Goal: Information Seeking & Learning: Learn about a topic

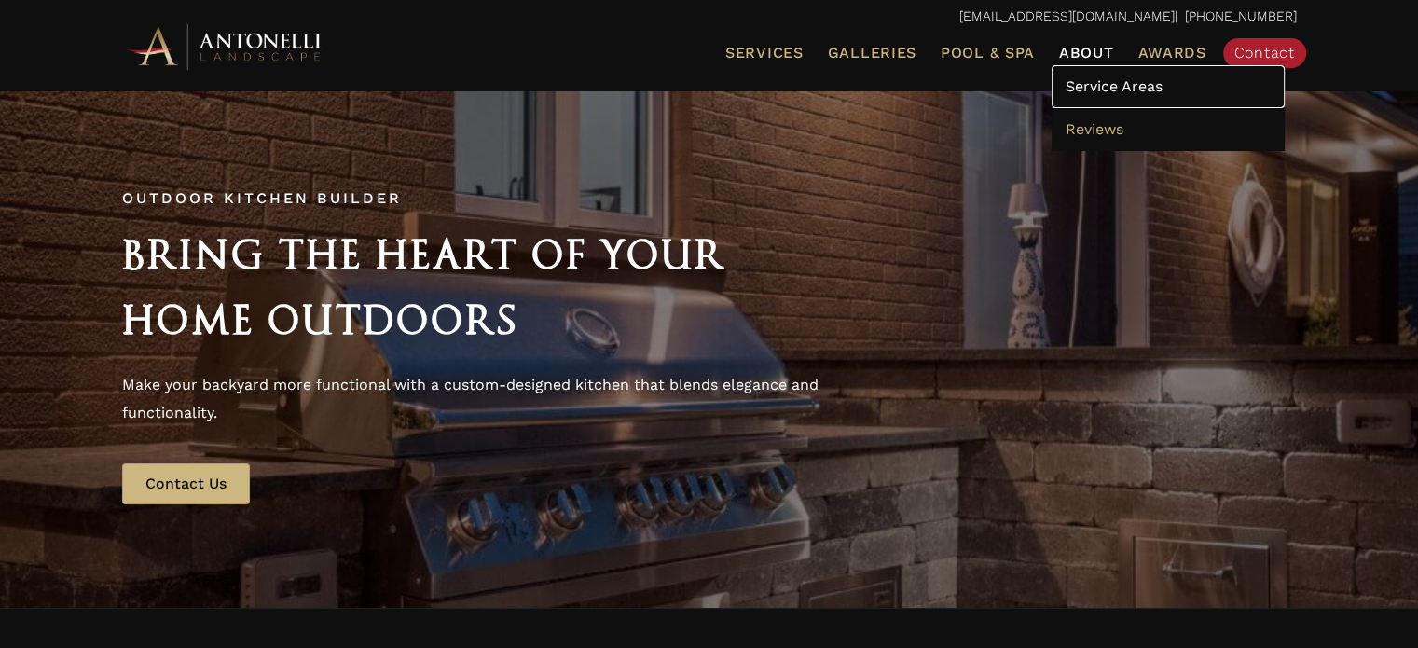
click at [1102, 95] on link "Service Areas" at bounding box center [1168, 86] width 233 height 43
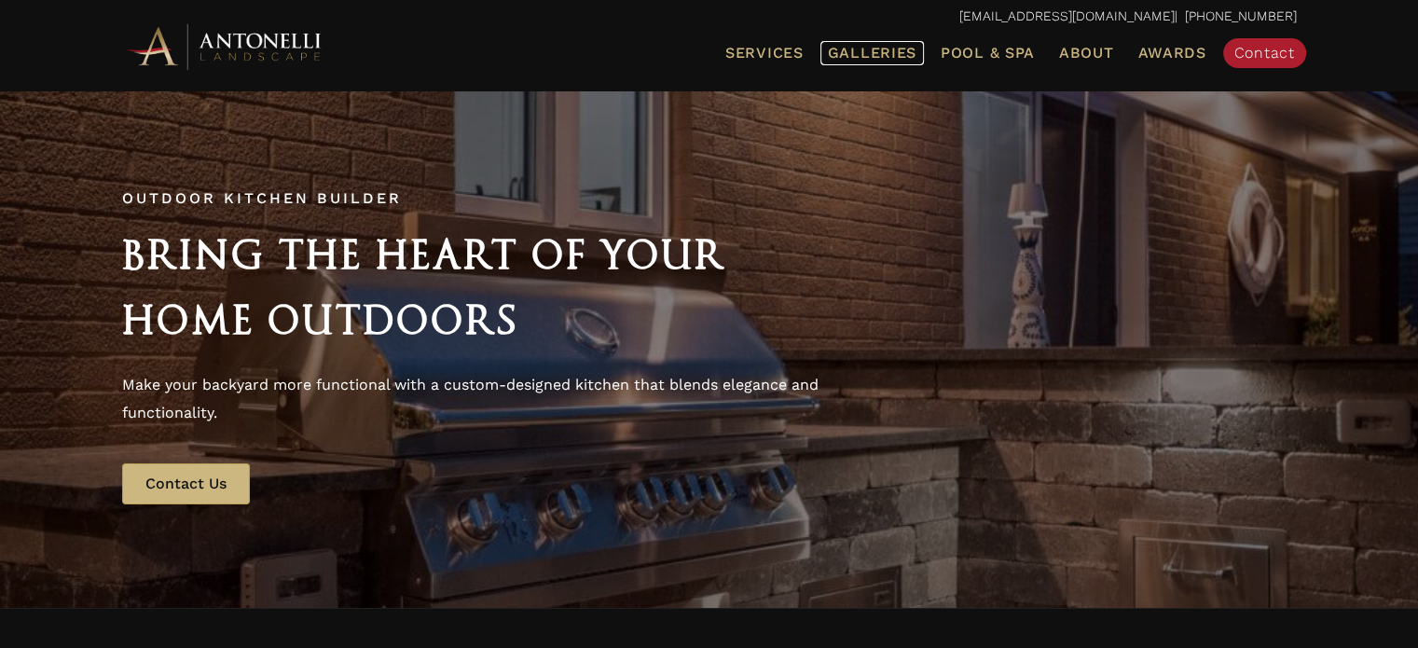
click at [910, 52] on span "Galleries" at bounding box center [872, 53] width 89 height 18
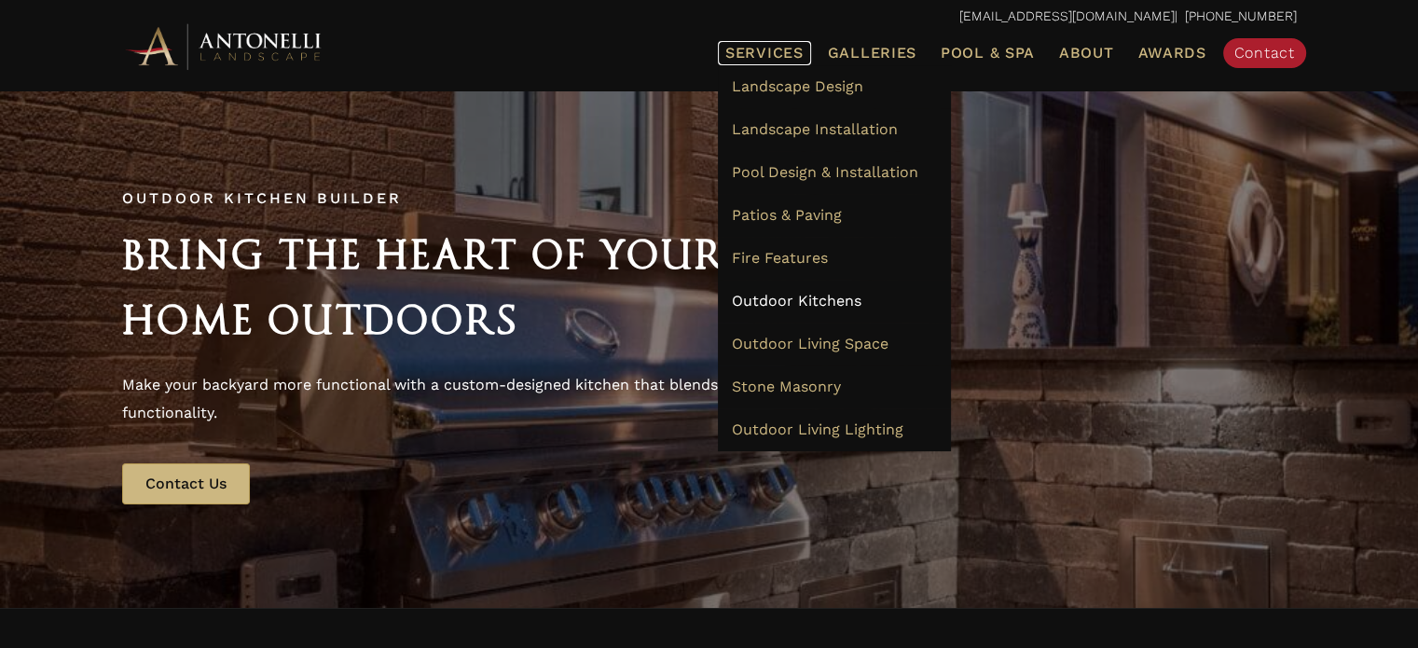
click at [797, 48] on span "Services" at bounding box center [764, 53] width 78 height 15
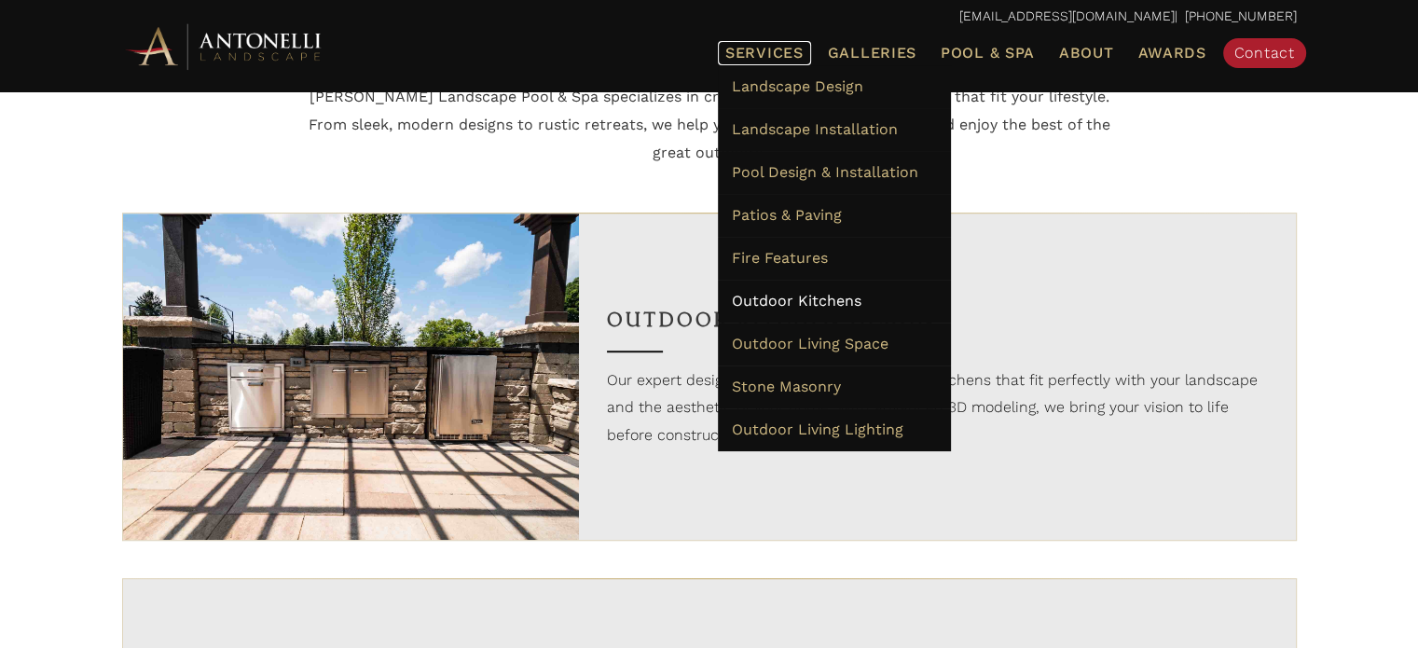
scroll to position [1141, 0]
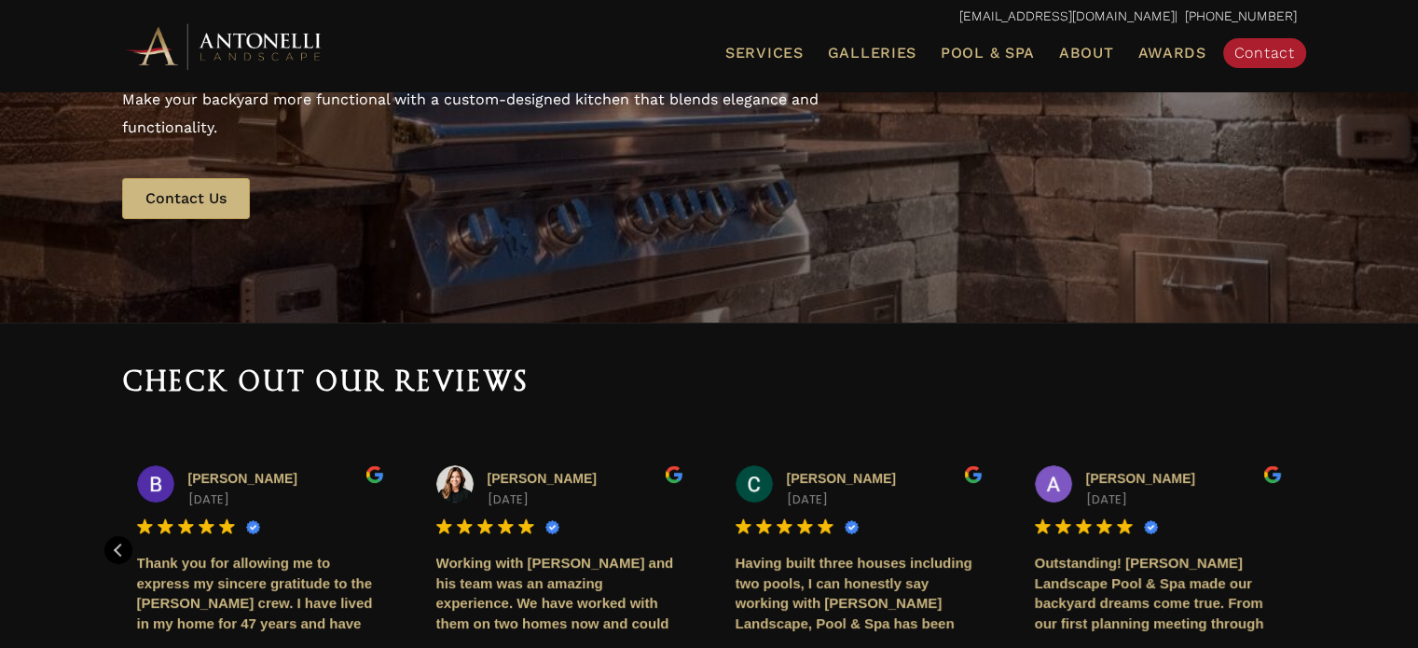
scroll to position [0, 0]
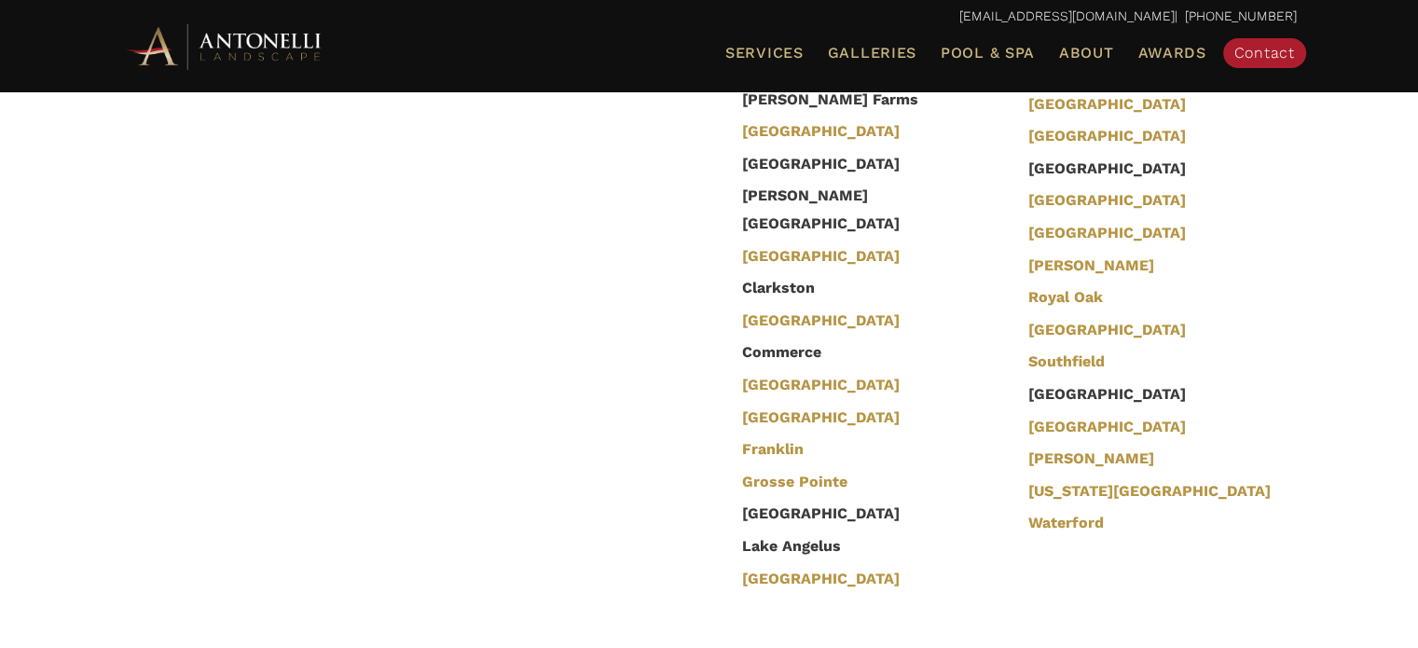
scroll to position [783, 0]
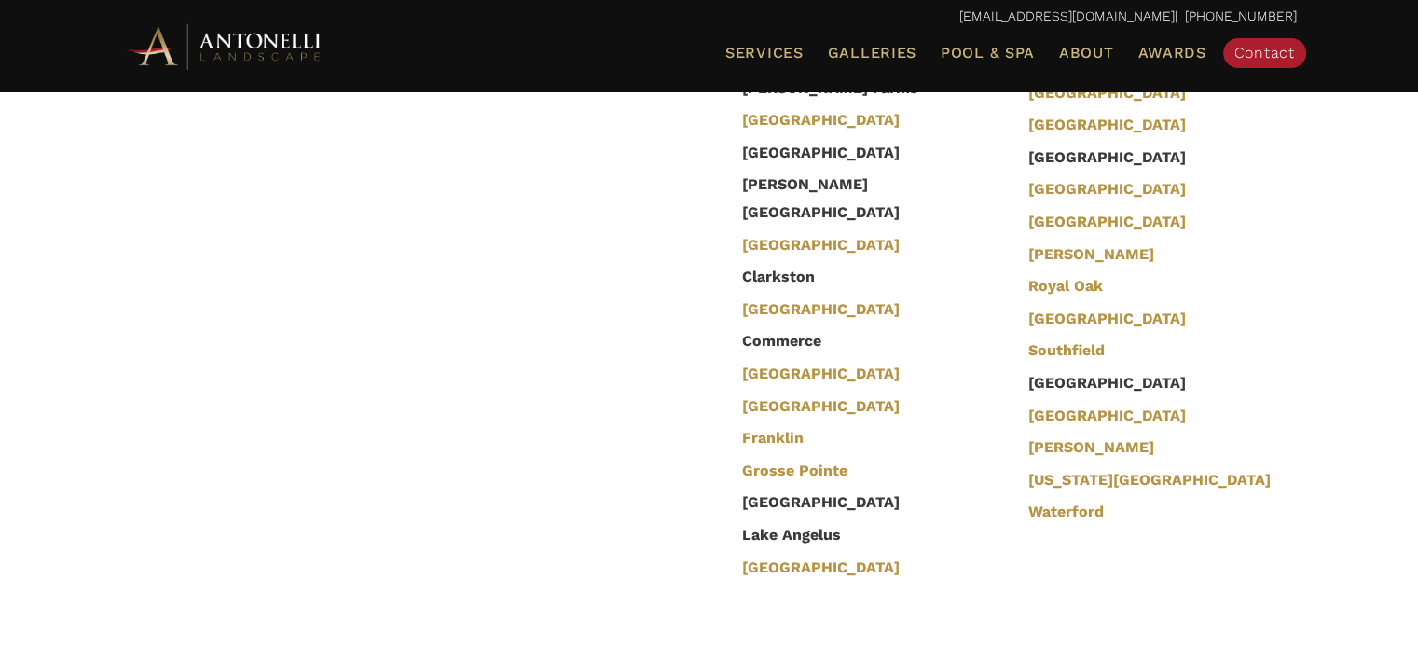
click at [786, 261] on li "Clarkston" at bounding box center [872, 277] width 278 height 33
click at [774, 236] on link "[GEOGRAPHIC_DATA]" at bounding box center [827, 246] width 158 height 21
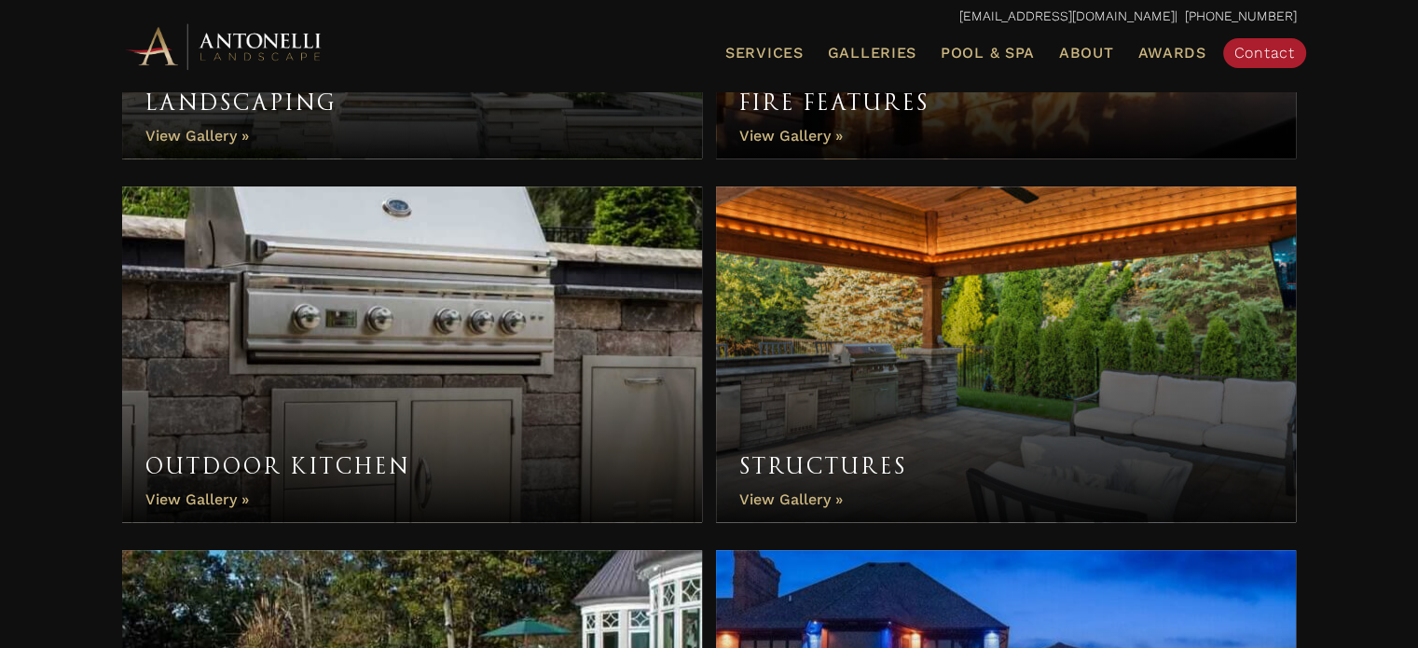
scroll to position [1240, 0]
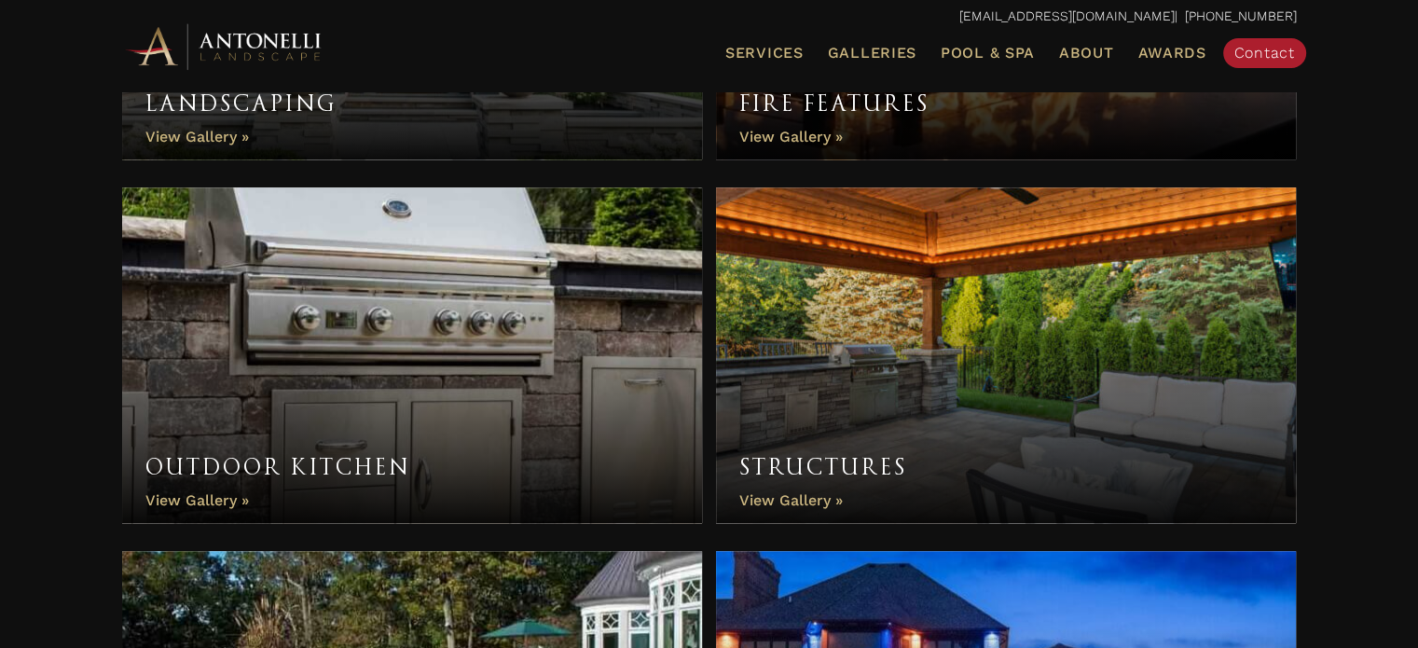
click at [787, 496] on link "Structures" at bounding box center [1006, 355] width 581 height 336
click at [298, 475] on link "Outdoor Kitchen" at bounding box center [412, 355] width 581 height 336
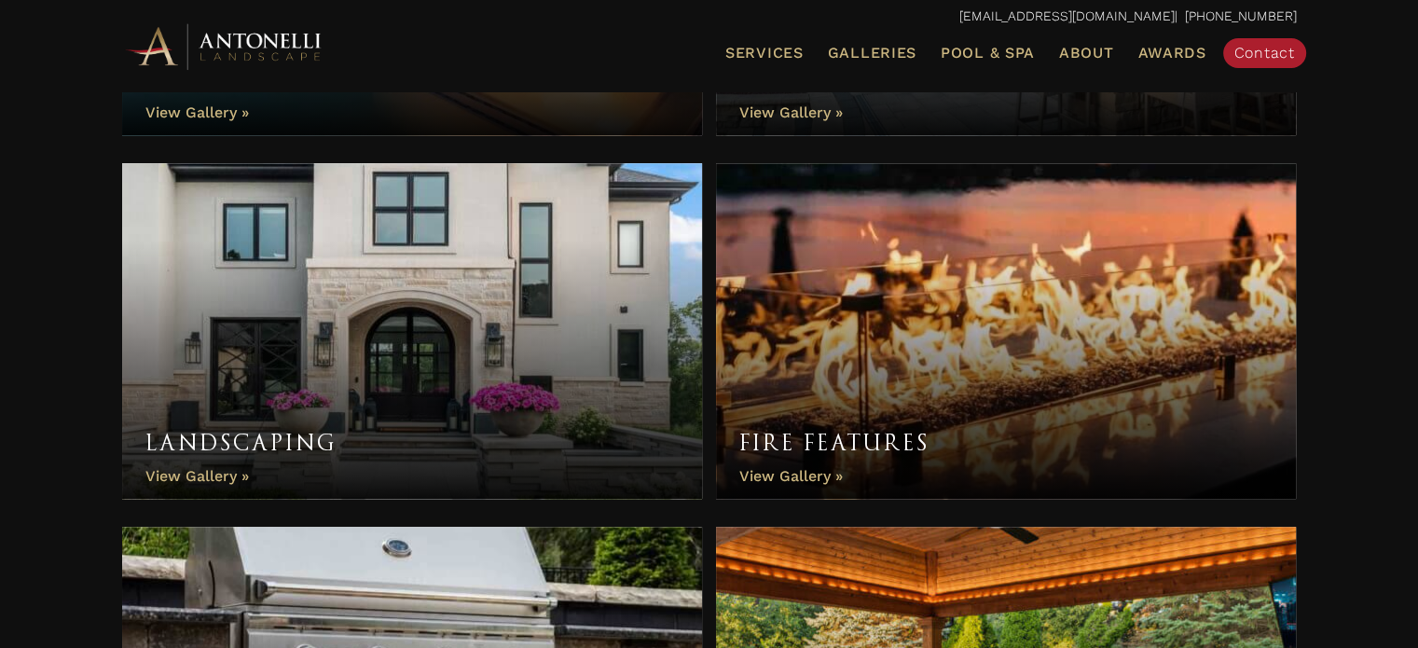
scroll to position [890, 0]
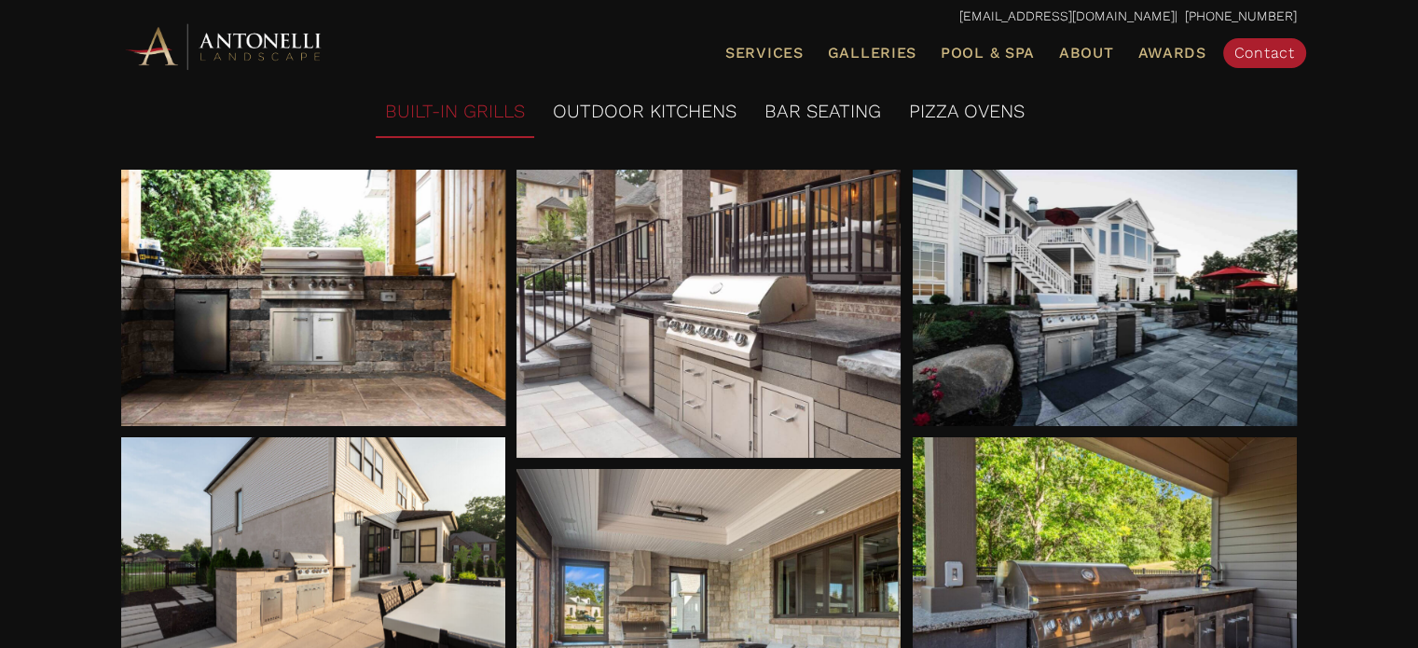
scroll to position [287, 0]
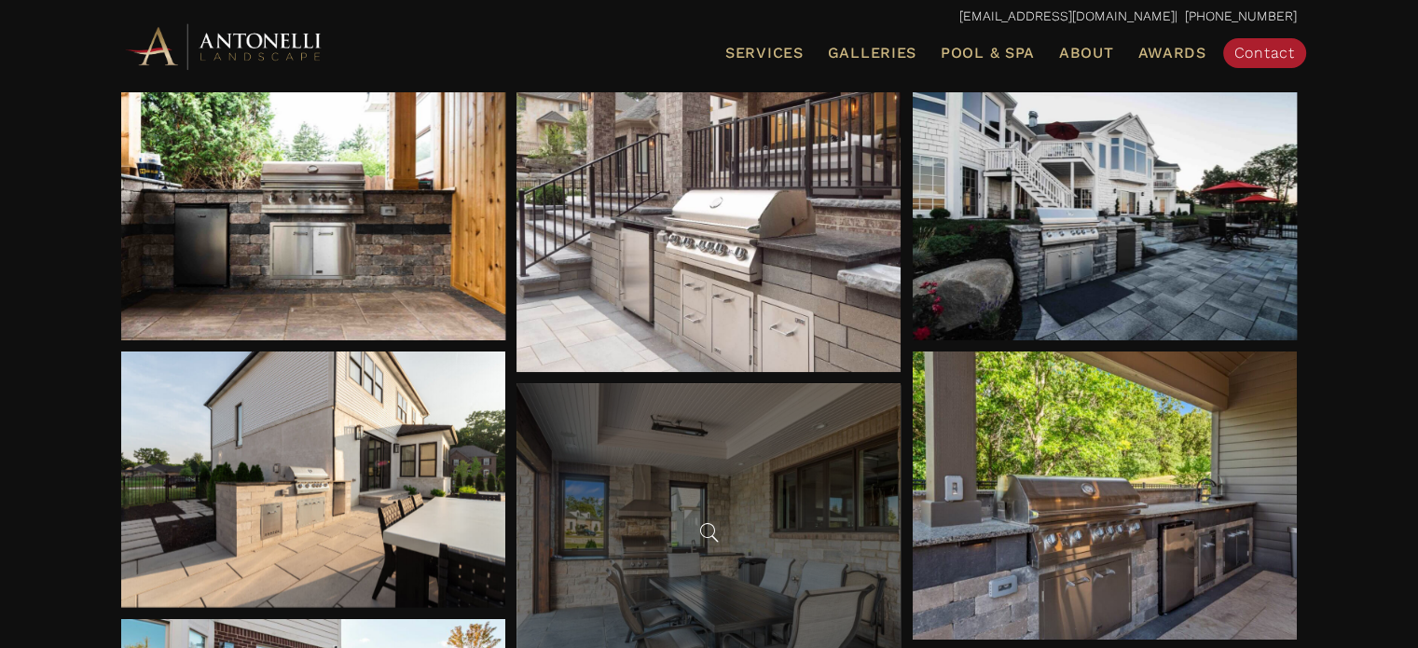
click at [752, 488] on div at bounding box center [709, 527] width 384 height 288
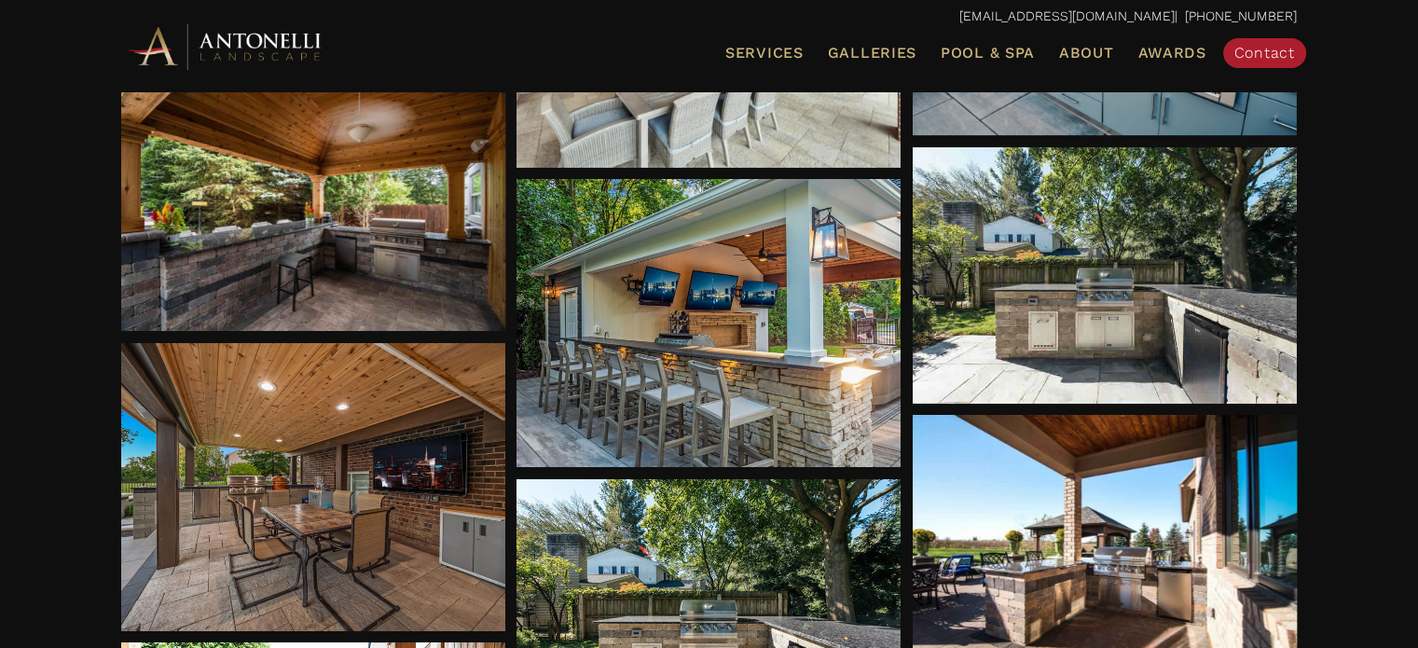
scroll to position [1063, 0]
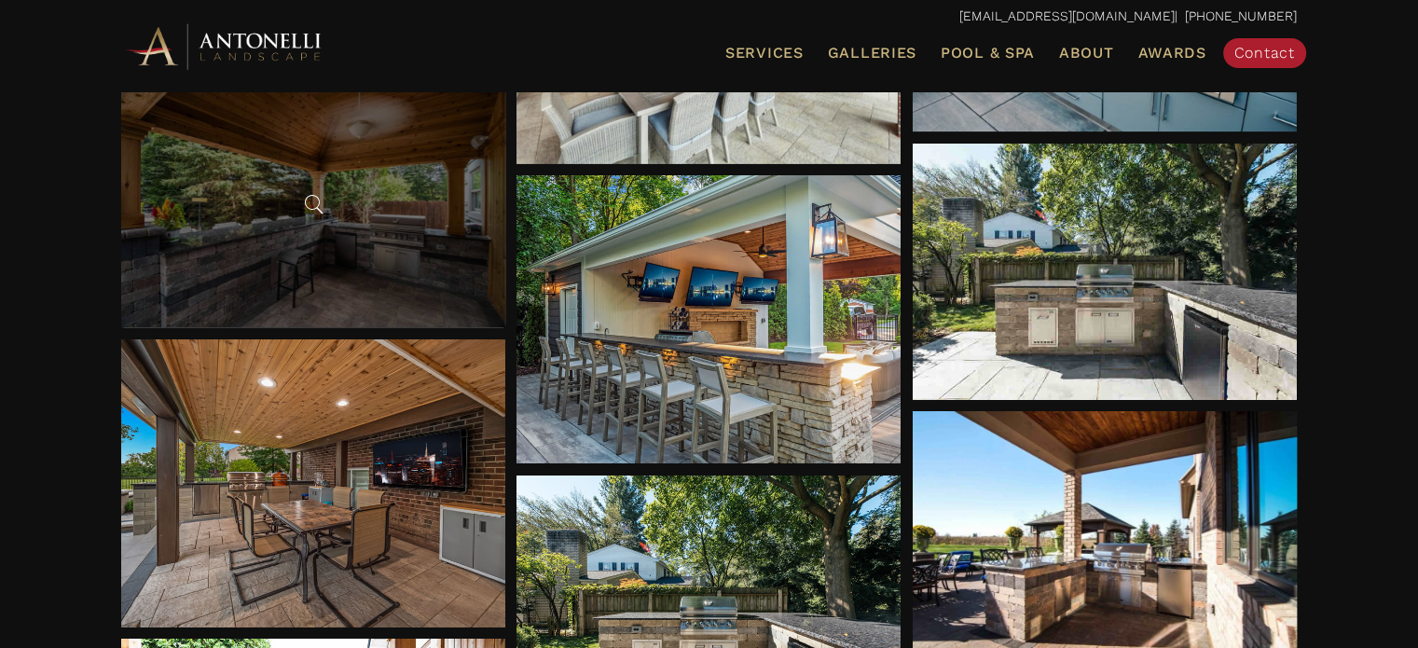
click at [346, 156] on div at bounding box center [313, 199] width 384 height 256
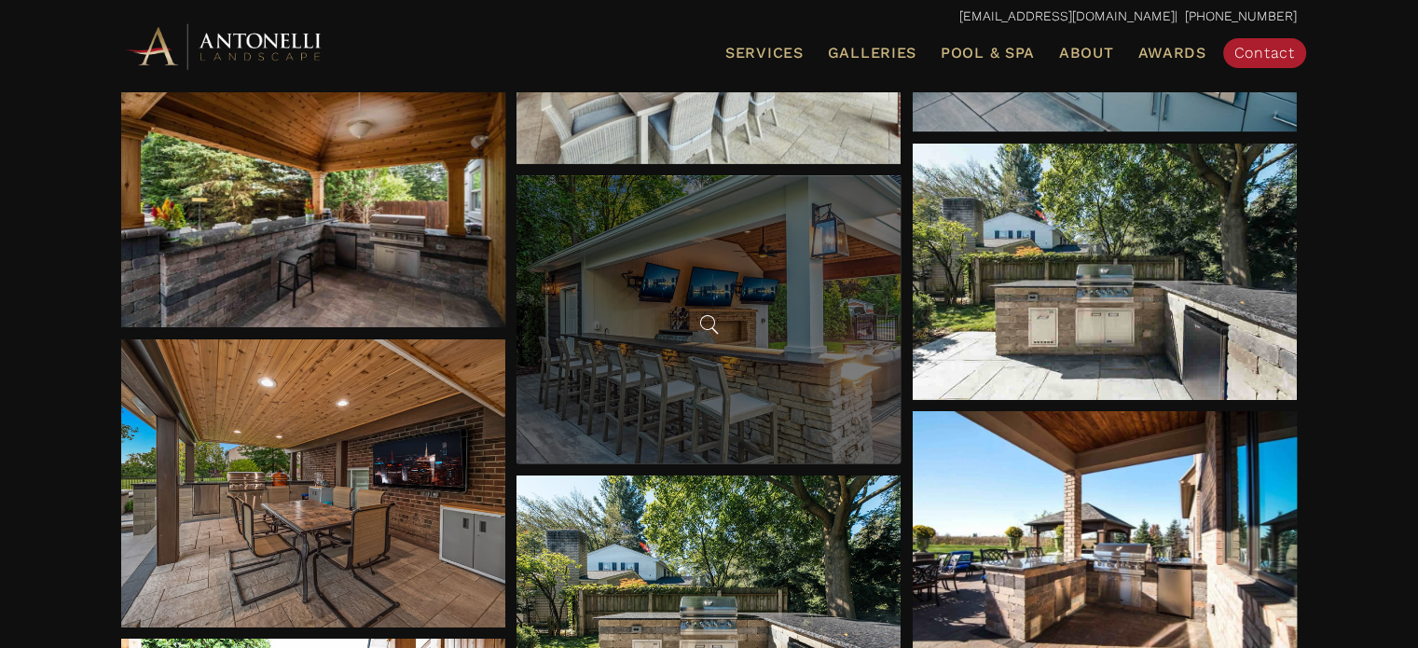
click at [674, 286] on div at bounding box center [709, 319] width 384 height 288
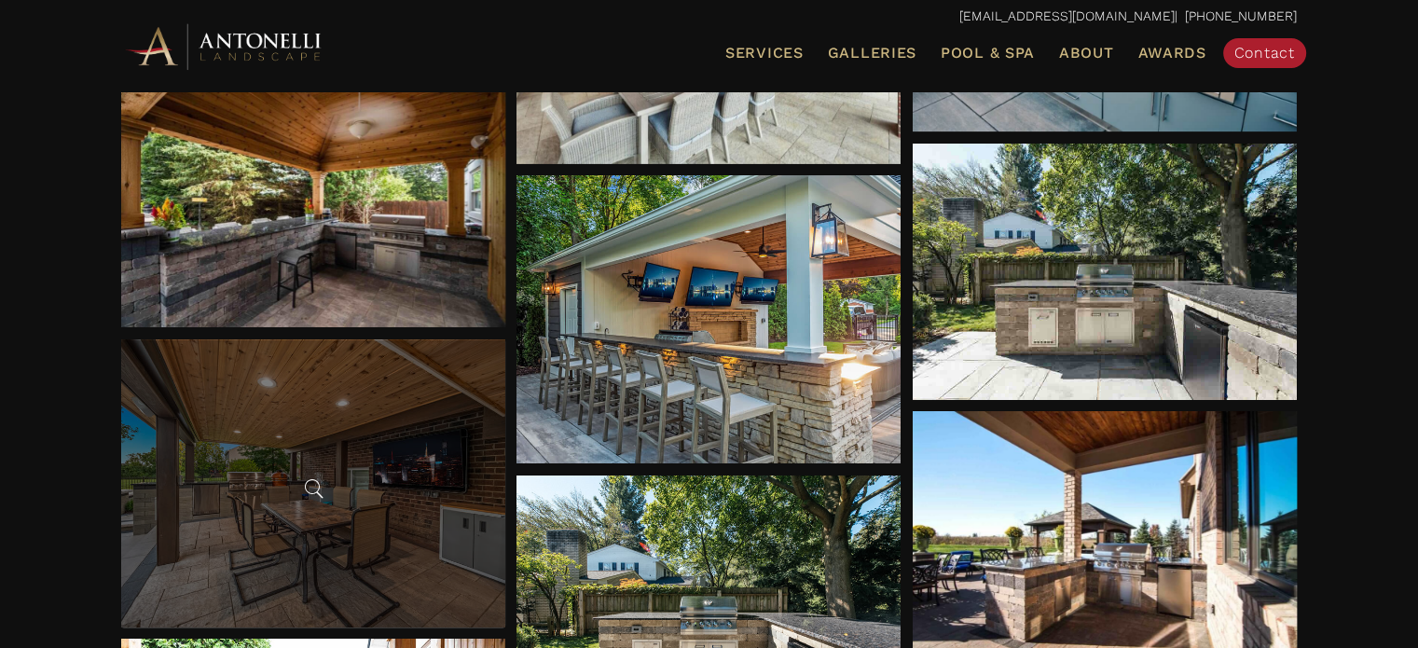
click at [395, 473] on div at bounding box center [313, 483] width 384 height 288
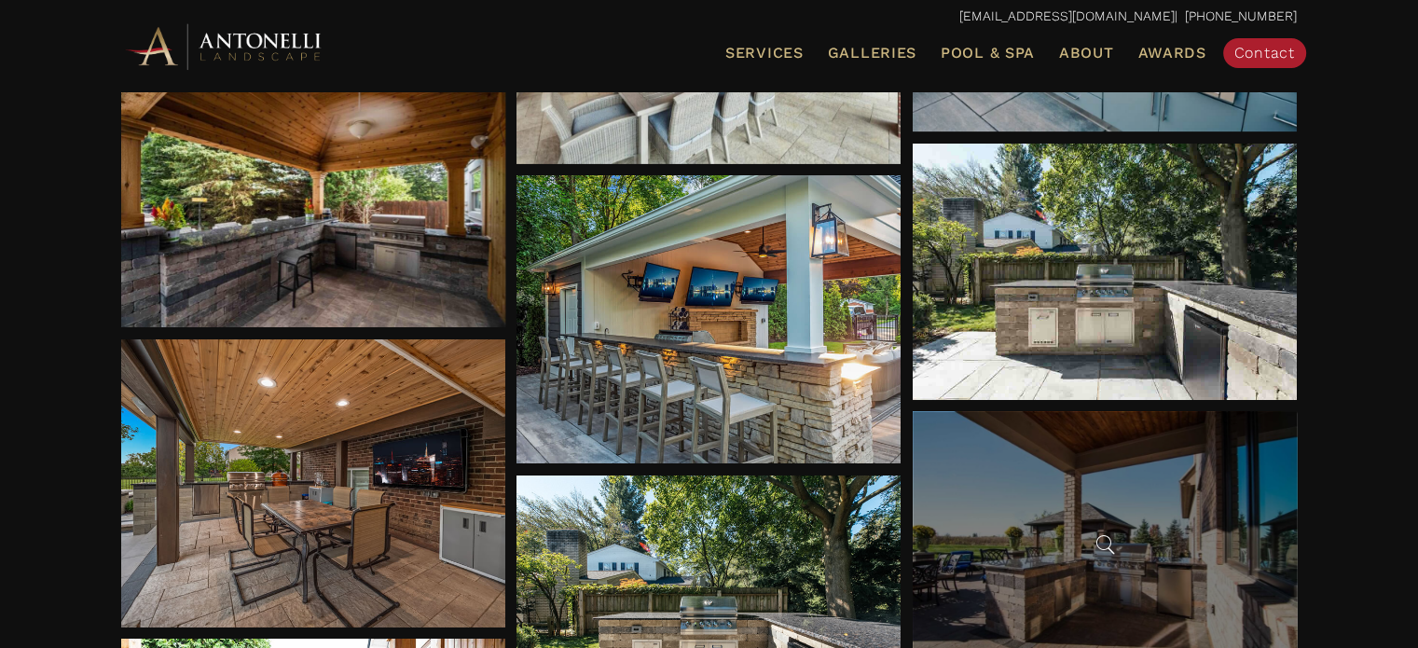
click at [1104, 615] on div at bounding box center [1105, 539] width 384 height 256
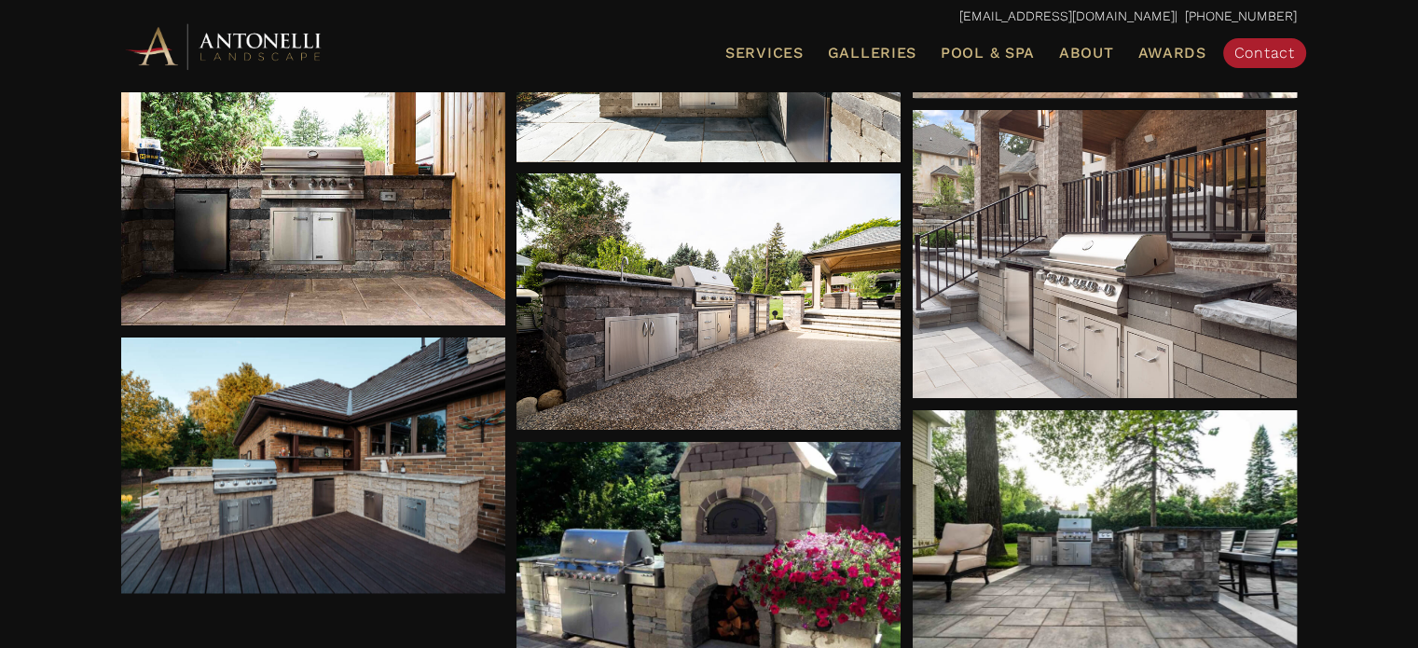
scroll to position [1615, 0]
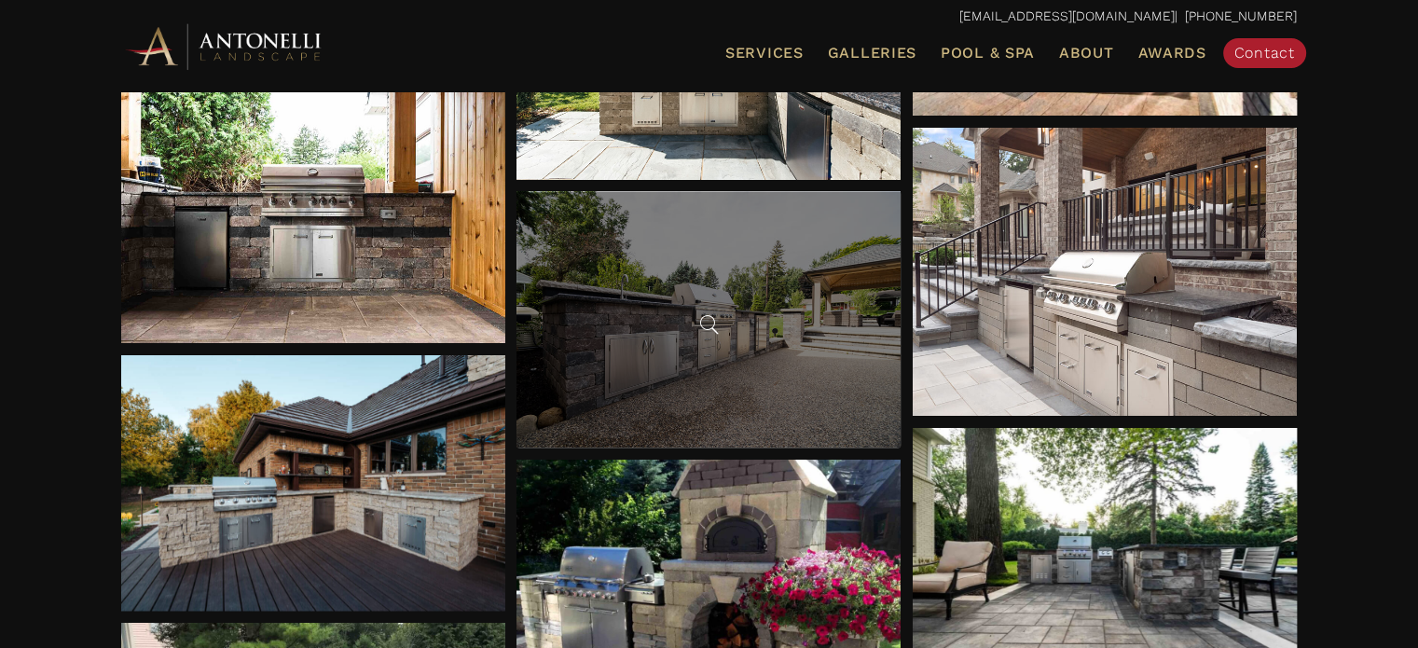
click at [835, 265] on div at bounding box center [709, 319] width 384 height 256
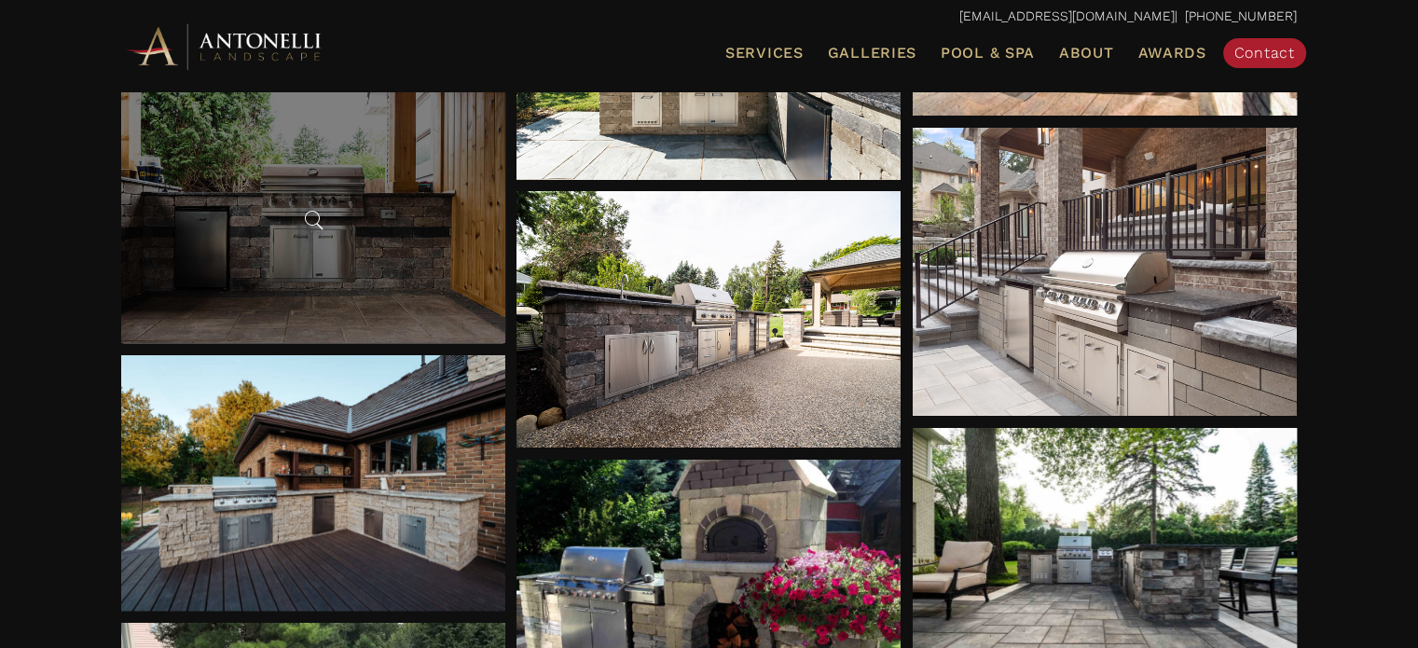
click at [316, 237] on div at bounding box center [313, 215] width 384 height 256
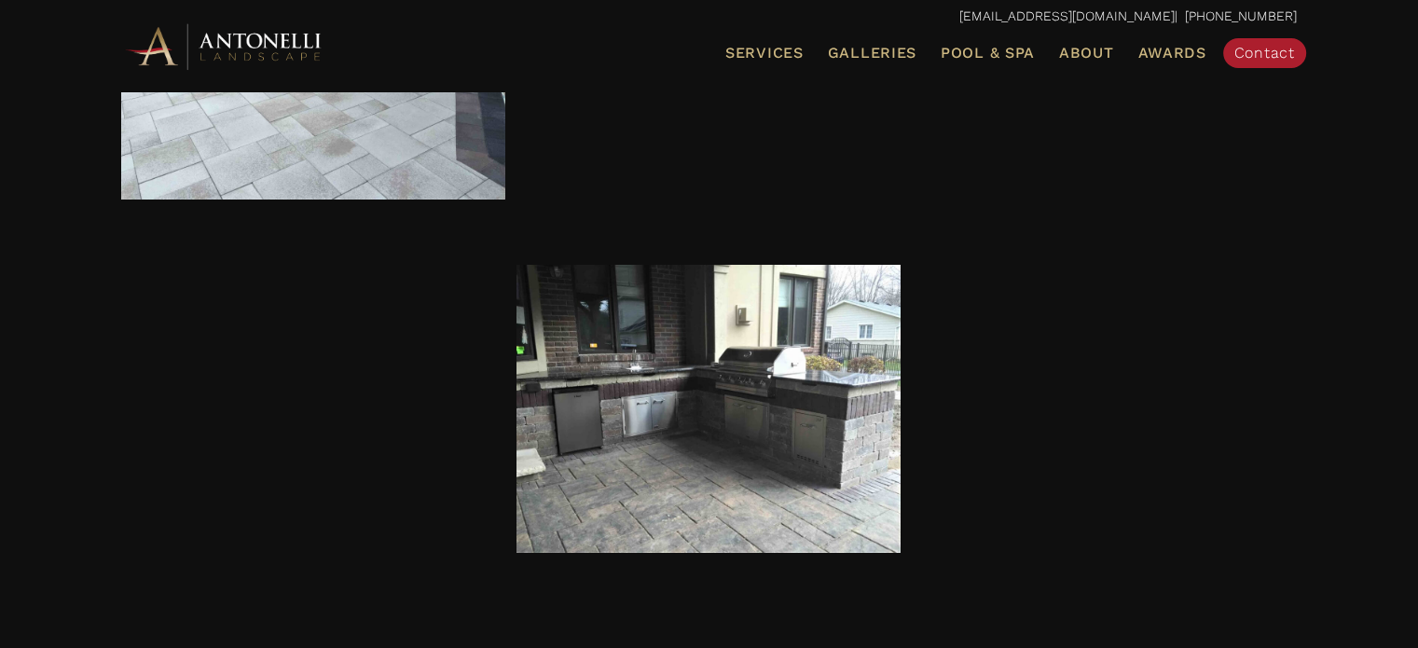
scroll to position [4097, 0]
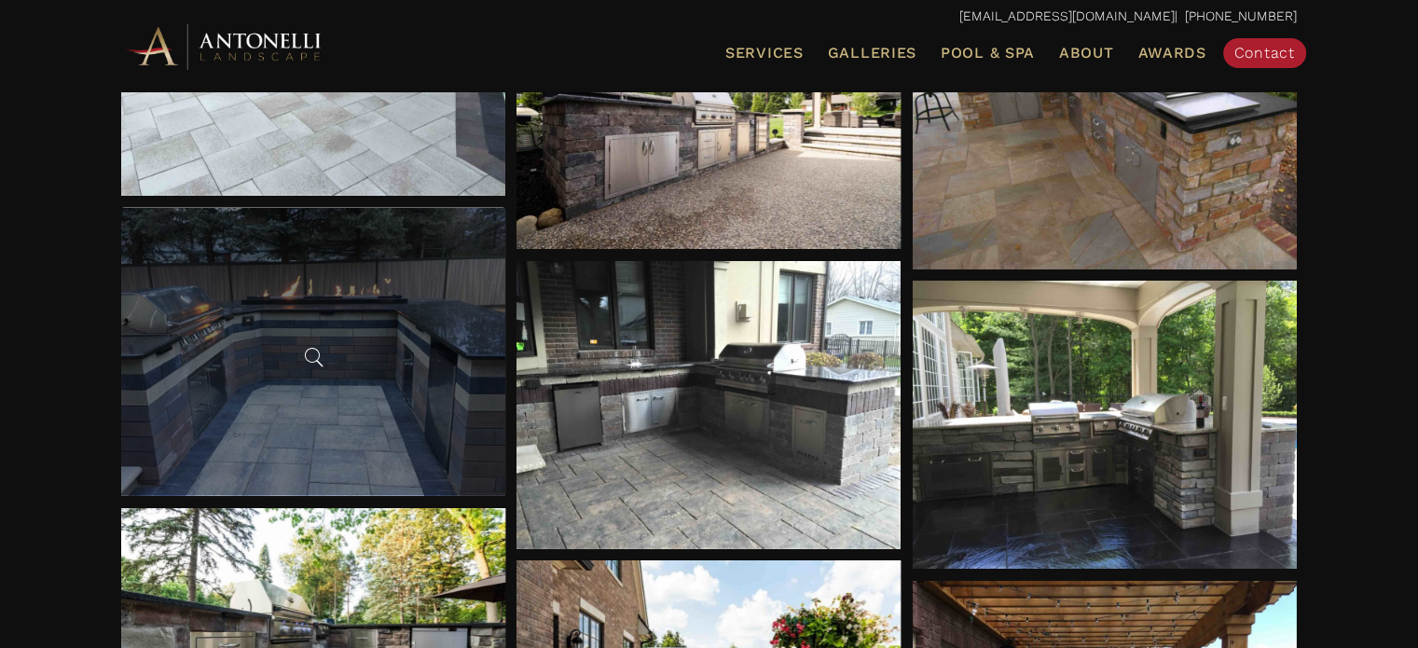
click at [394, 353] on div at bounding box center [313, 352] width 384 height 288
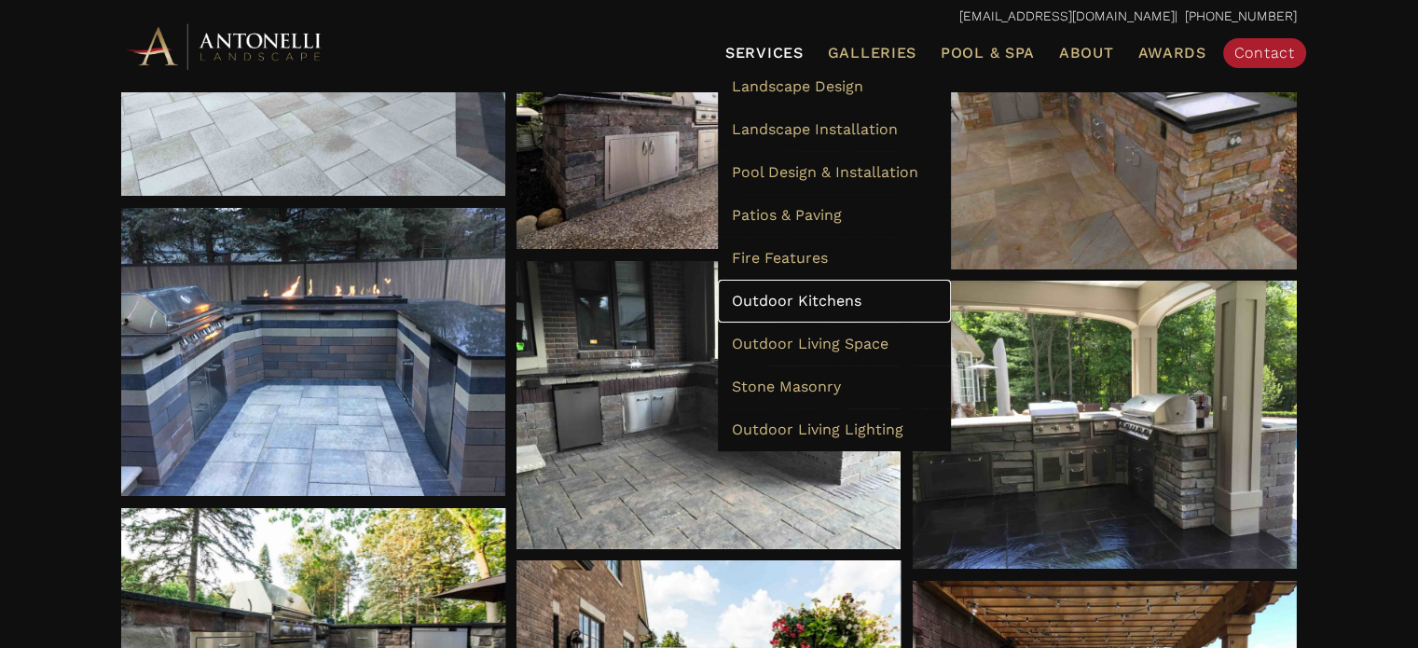
click at [793, 297] on span "Outdoor Kitchens" at bounding box center [797, 301] width 130 height 18
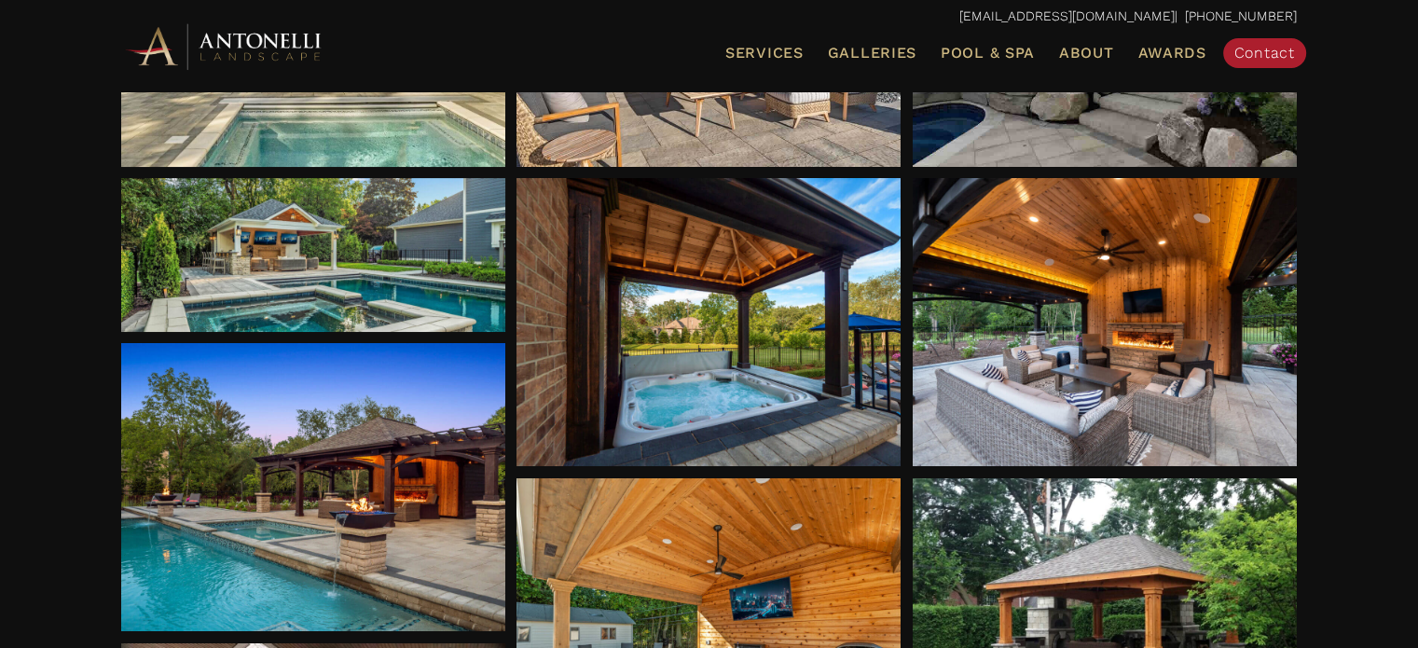
scroll to position [496, 0]
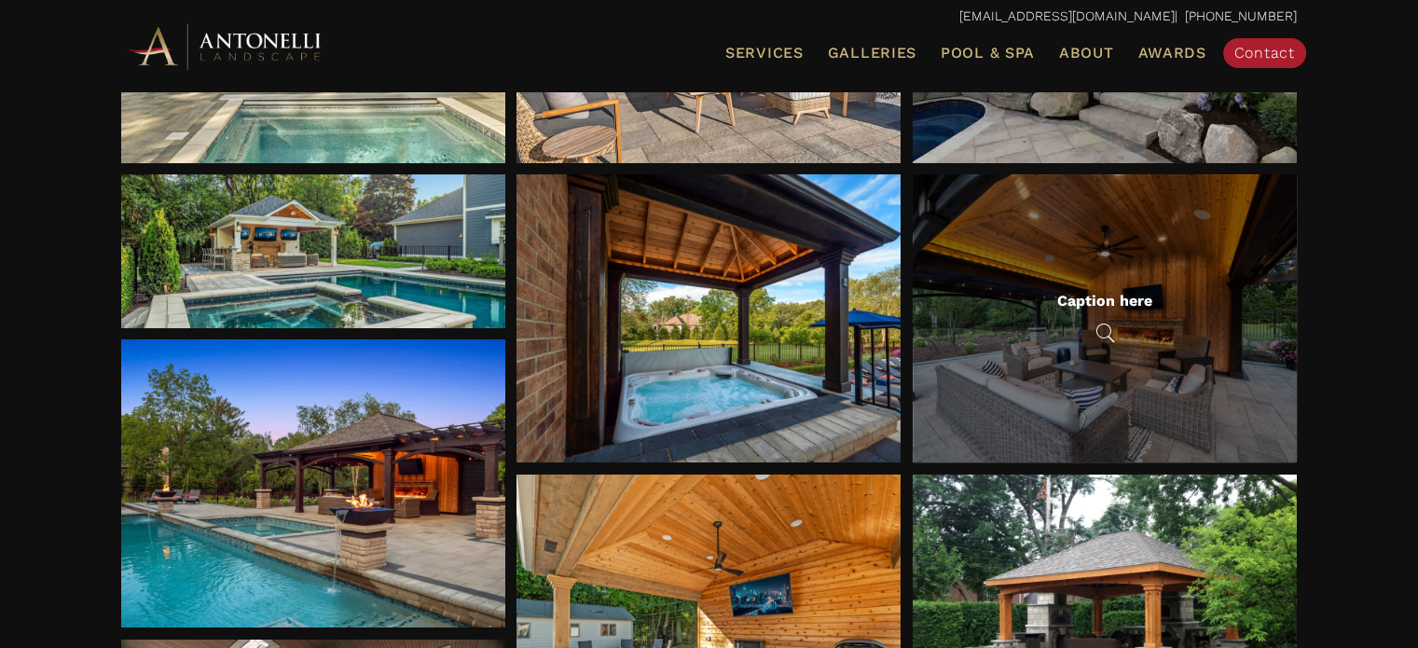
click at [1114, 291] on div "Caption here" at bounding box center [1104, 300] width 95 height 18
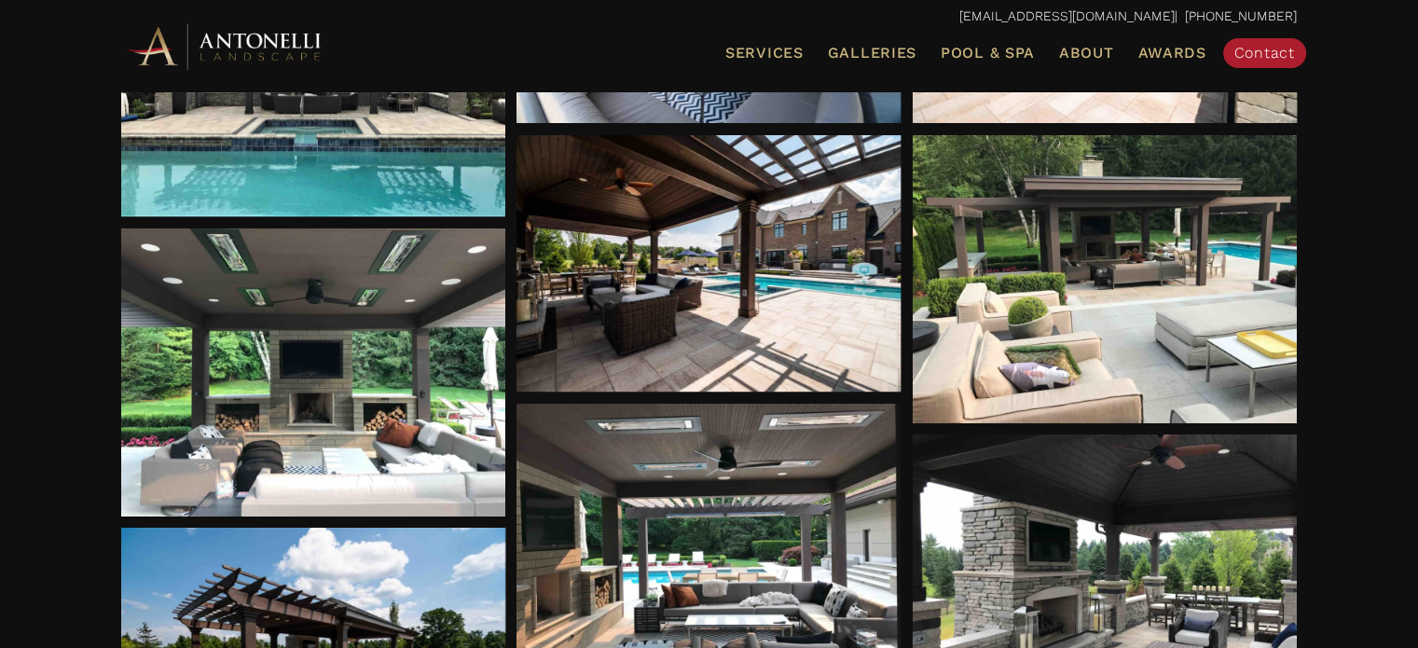
scroll to position [1414, 0]
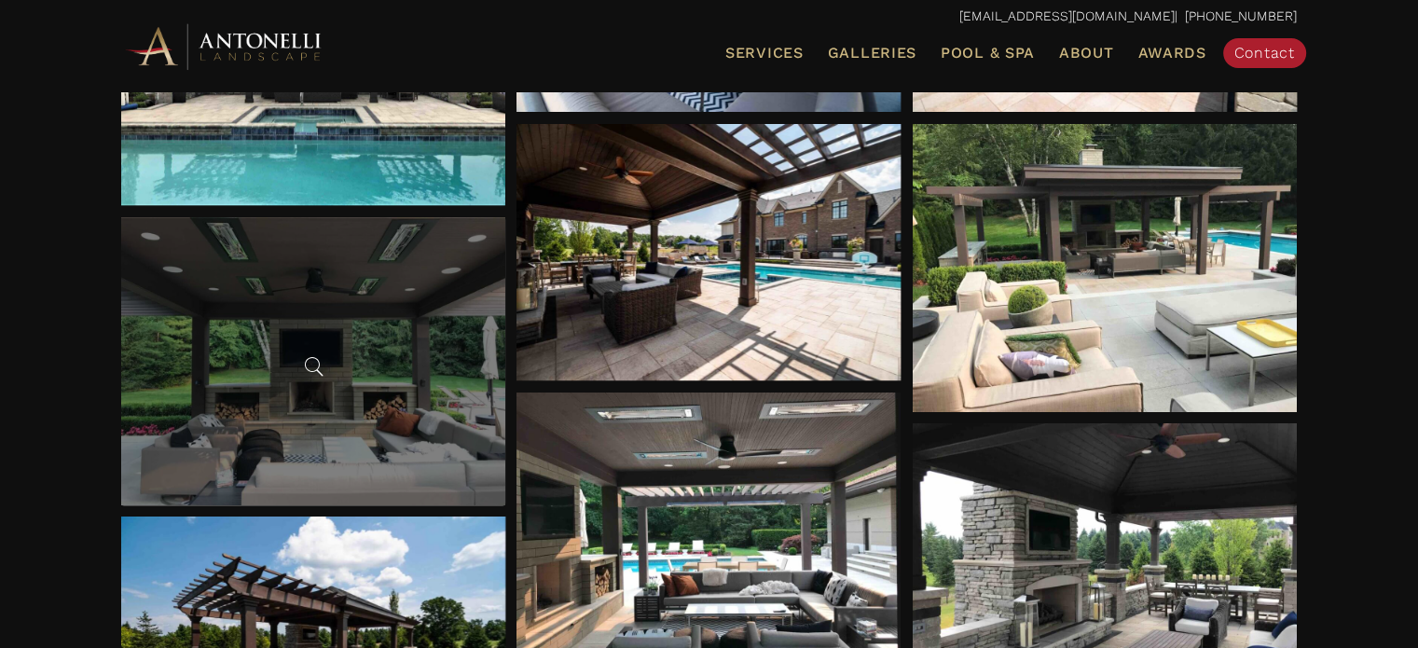
click at [379, 299] on div at bounding box center [313, 361] width 384 height 288
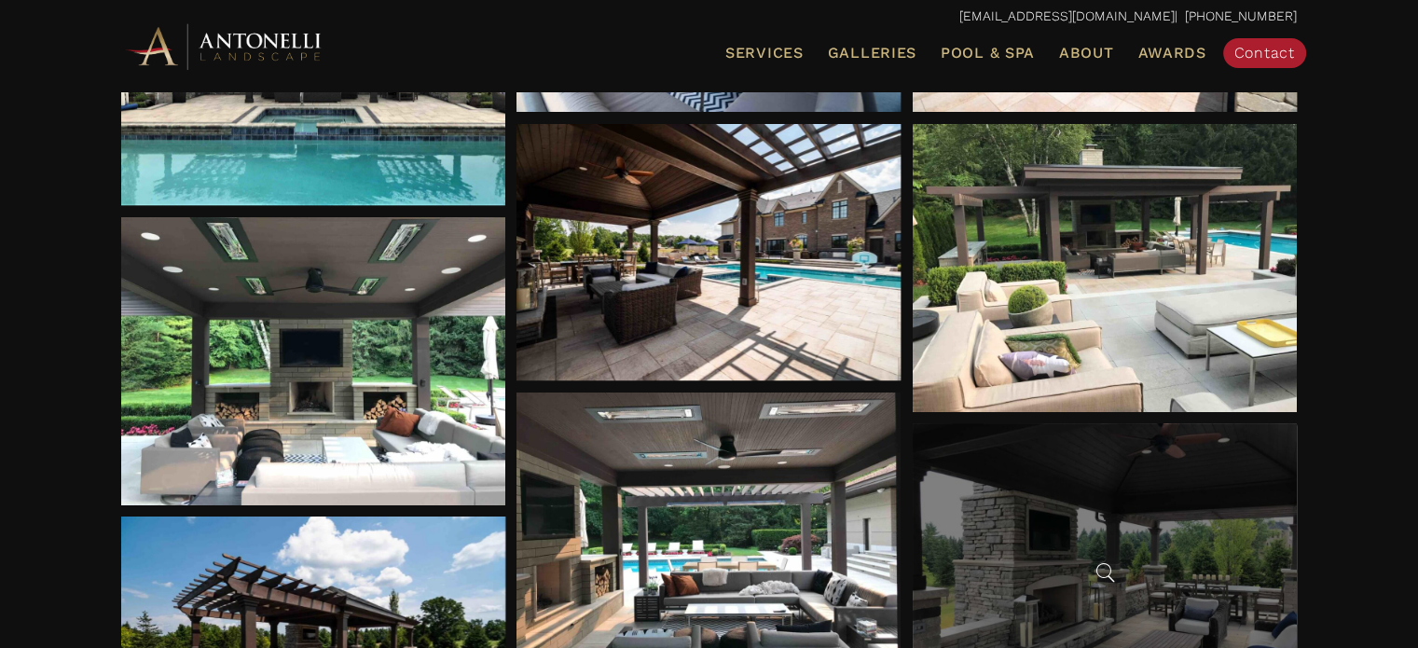
click at [1065, 545] on div at bounding box center [1105, 567] width 384 height 288
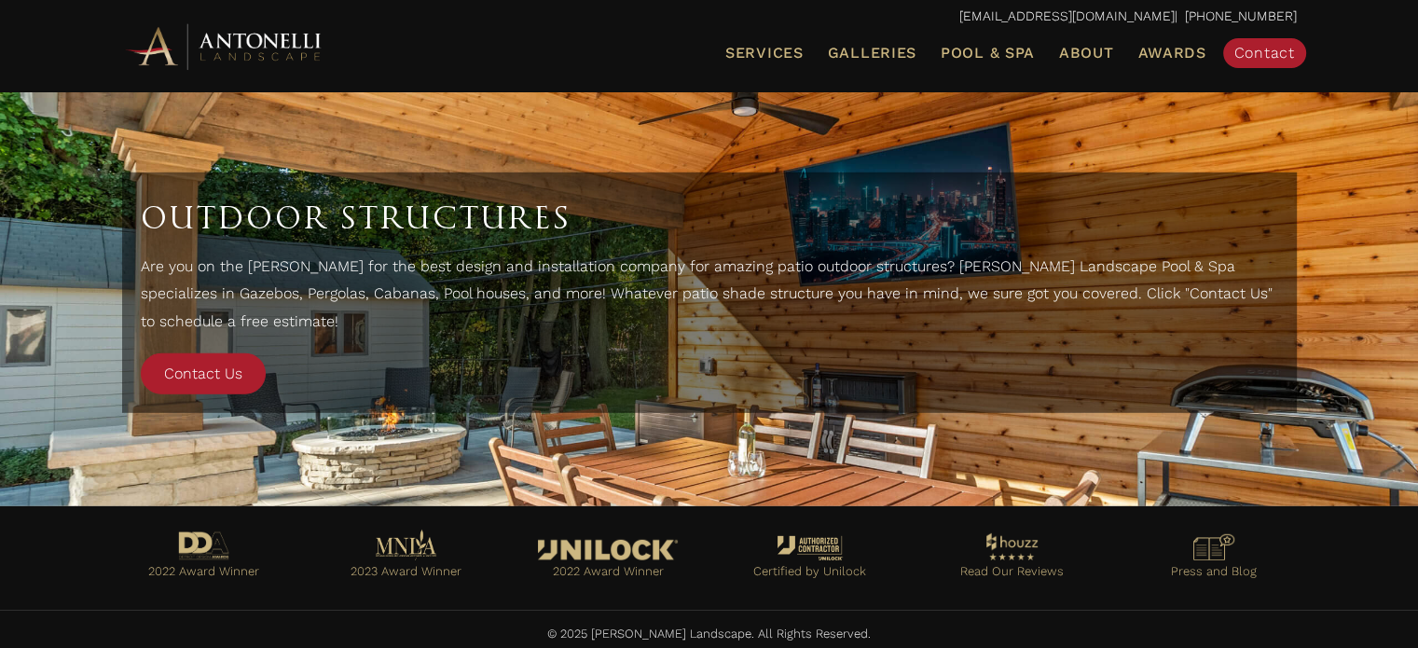
scroll to position [5366, 0]
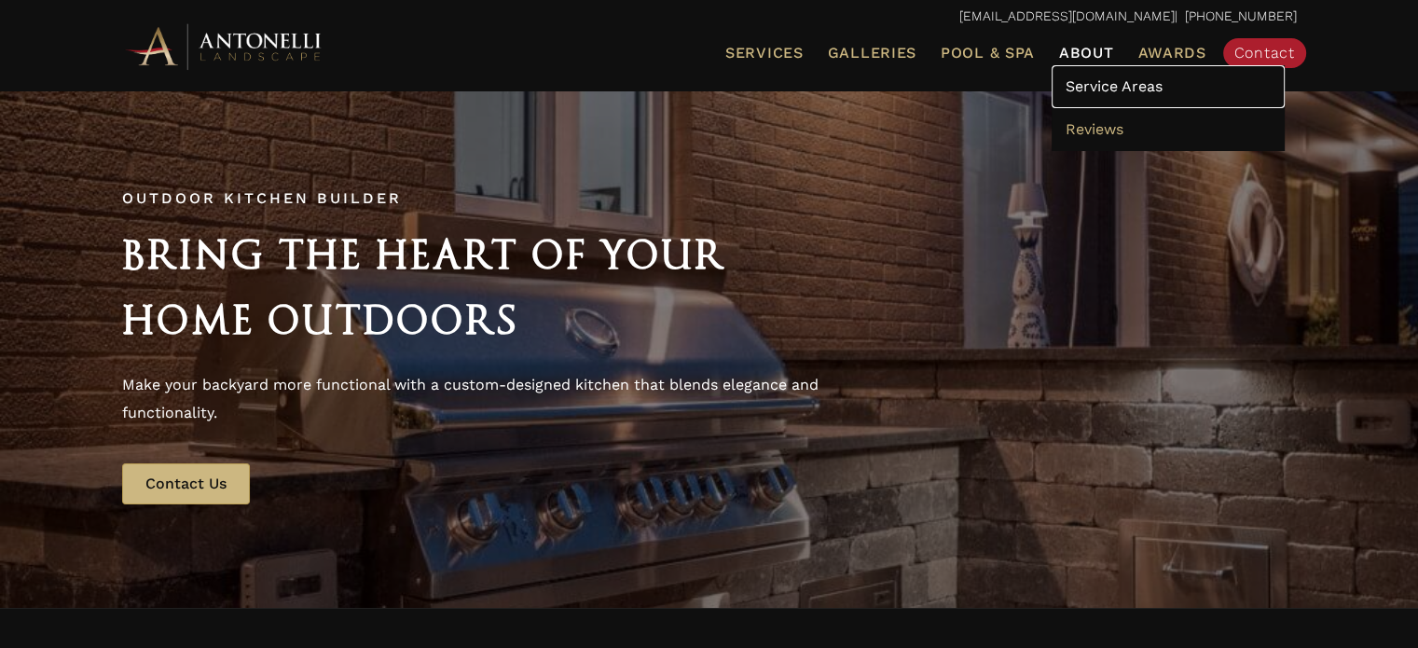
click at [1097, 80] on span "Service Areas" at bounding box center [1114, 86] width 97 height 18
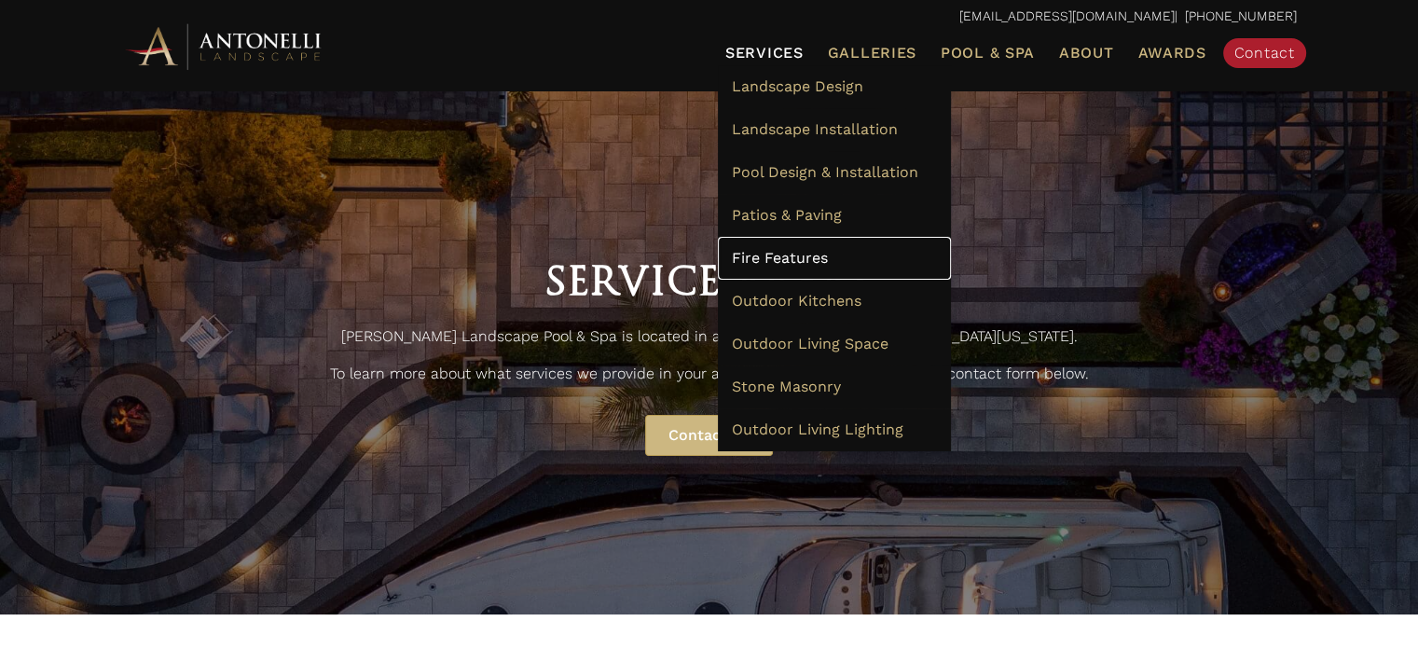
click at [799, 260] on span "Fire Features" at bounding box center [780, 258] width 96 height 18
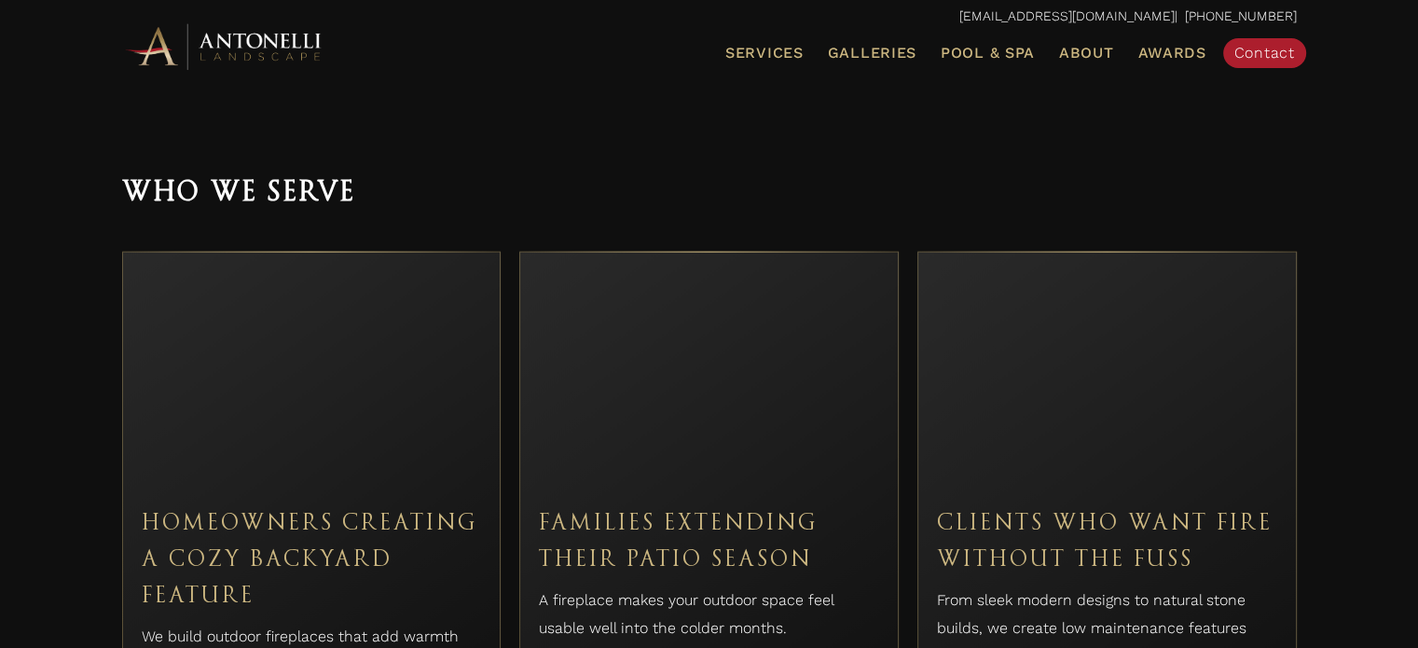
scroll to position [4347, 0]
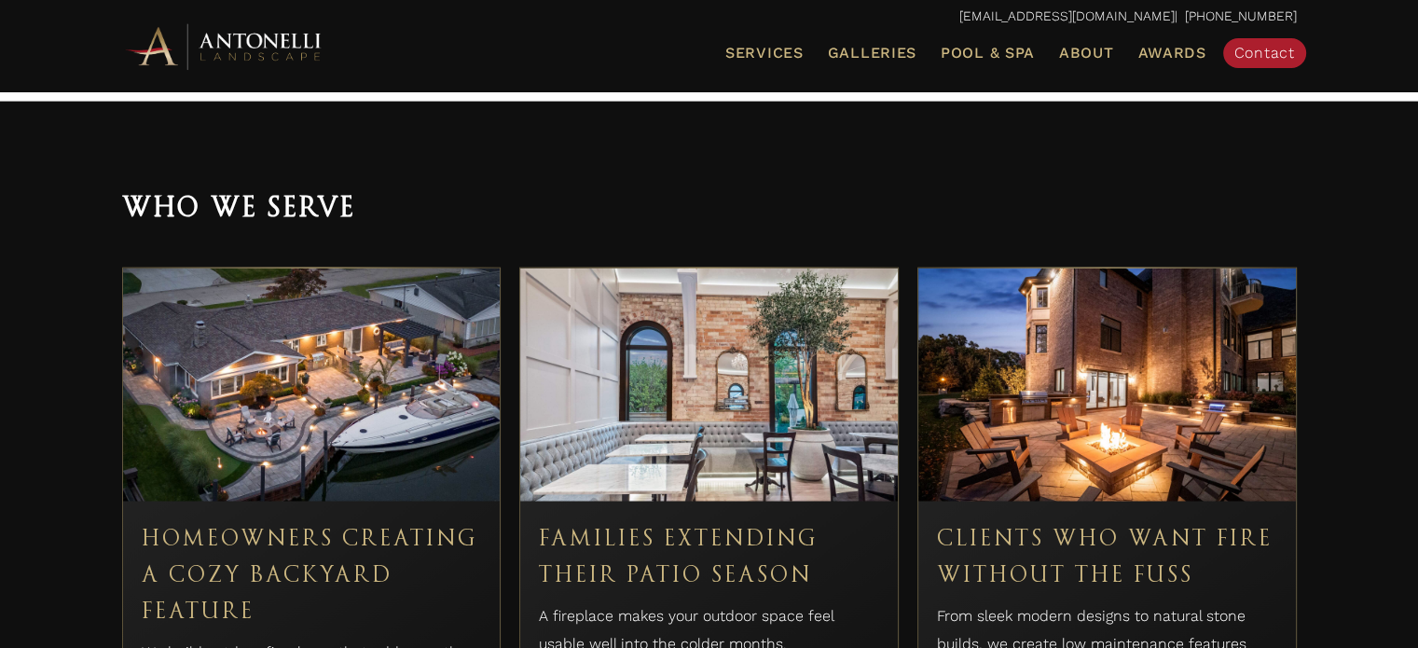
click at [311, 406] on img at bounding box center [312, 385] width 378 height 233
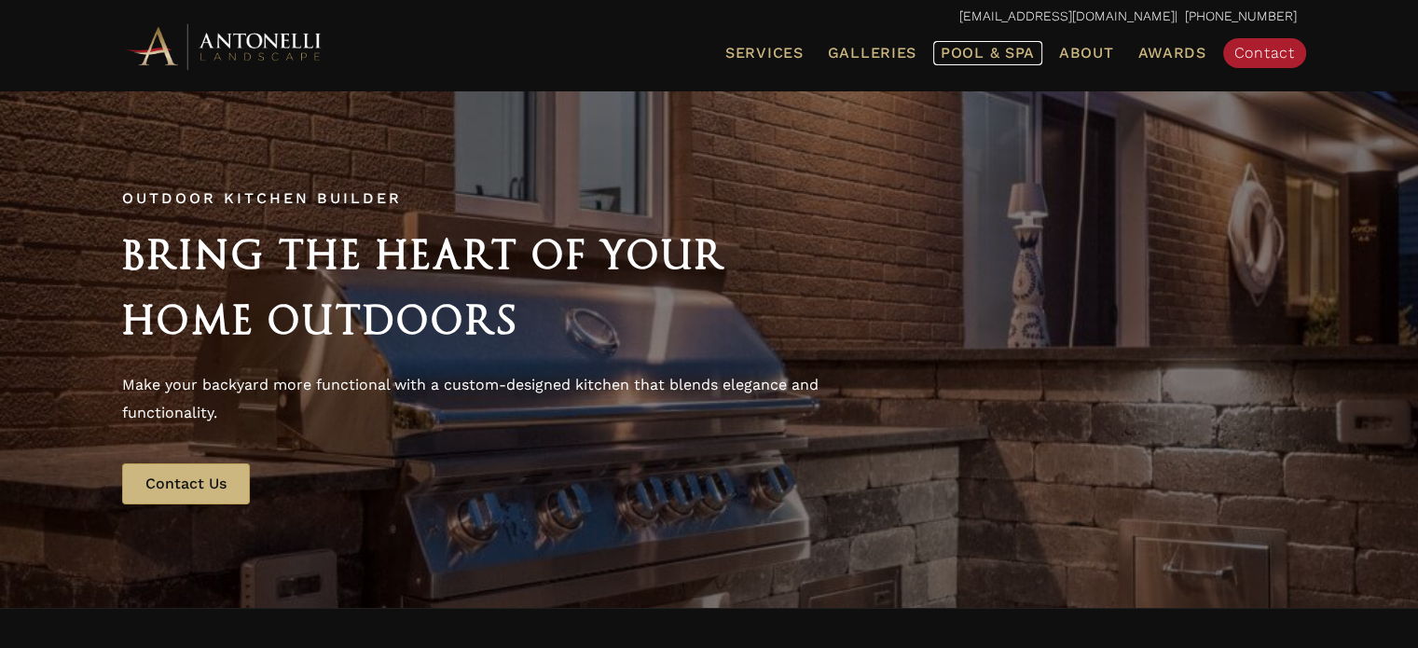
drag, startPoint x: 0, startPoint y: 0, endPoint x: 993, endPoint y: 53, distance: 994.4
click at [993, 53] on span "Pool & Spa" at bounding box center [988, 53] width 94 height 18
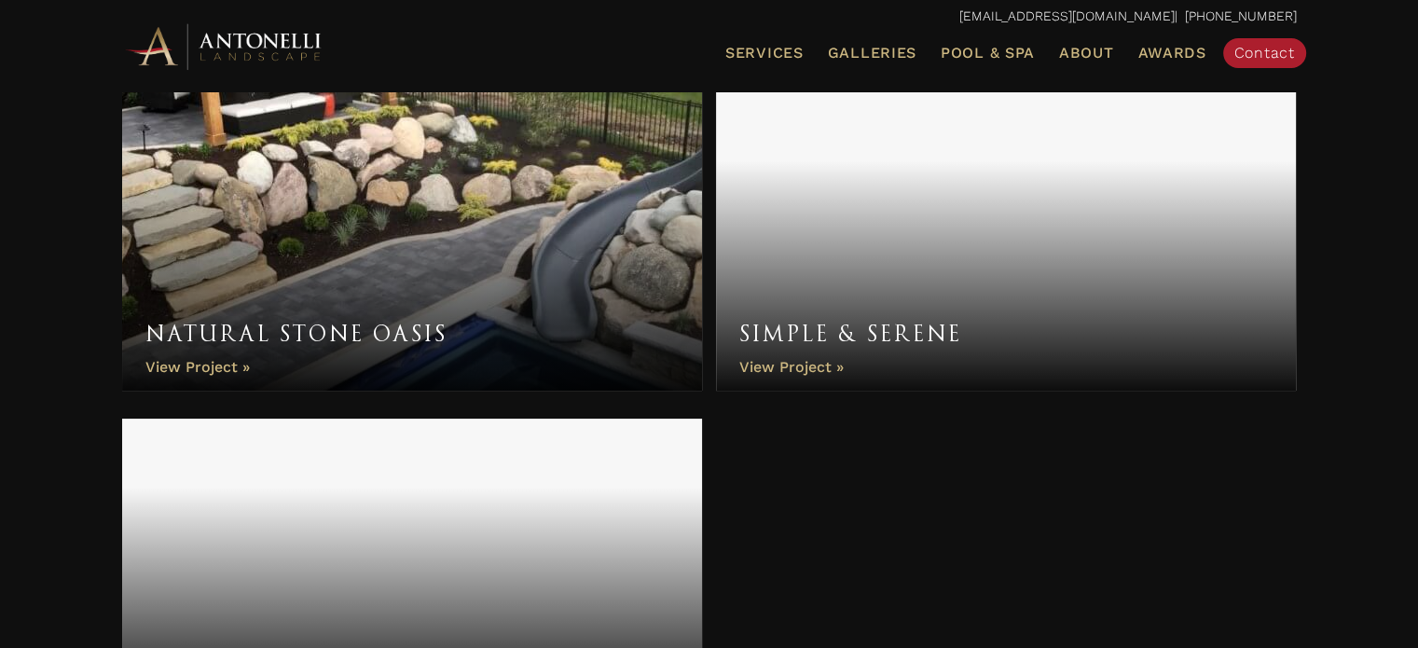
scroll to position [7228, 0]
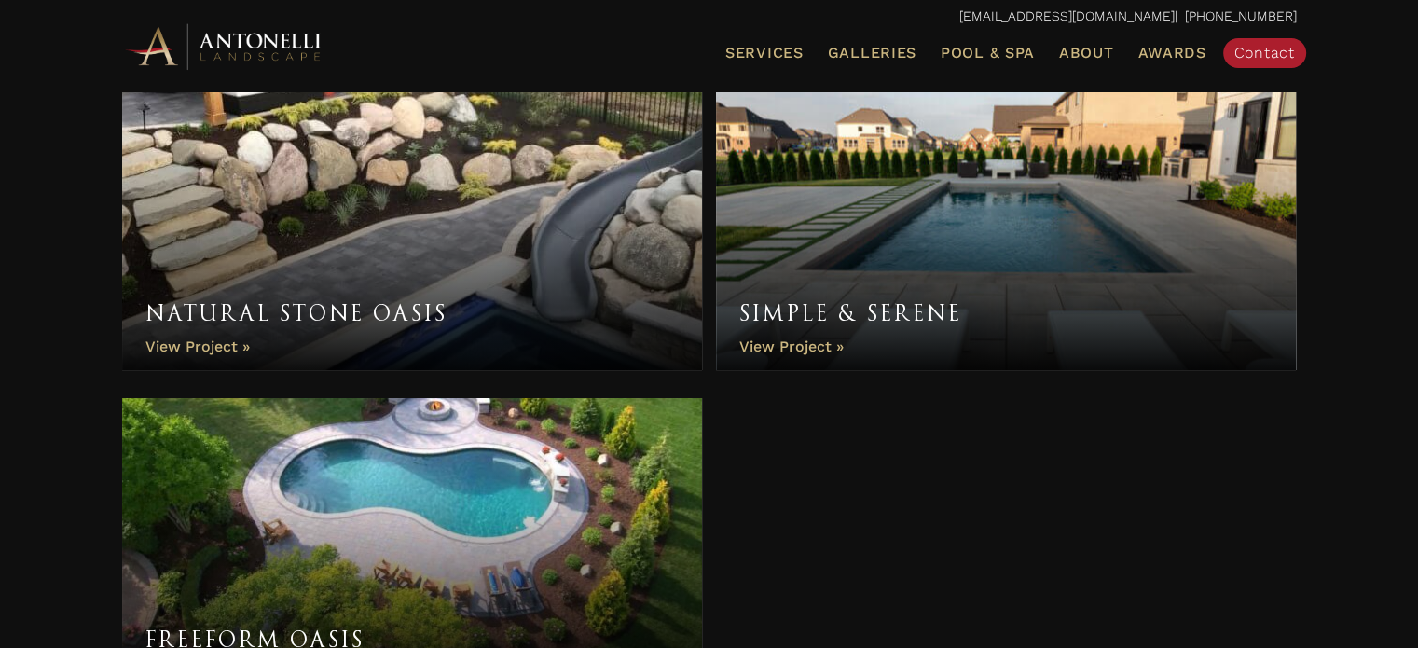
click at [571, 473] on link "Freeform Oasis" at bounding box center [412, 547] width 581 height 298
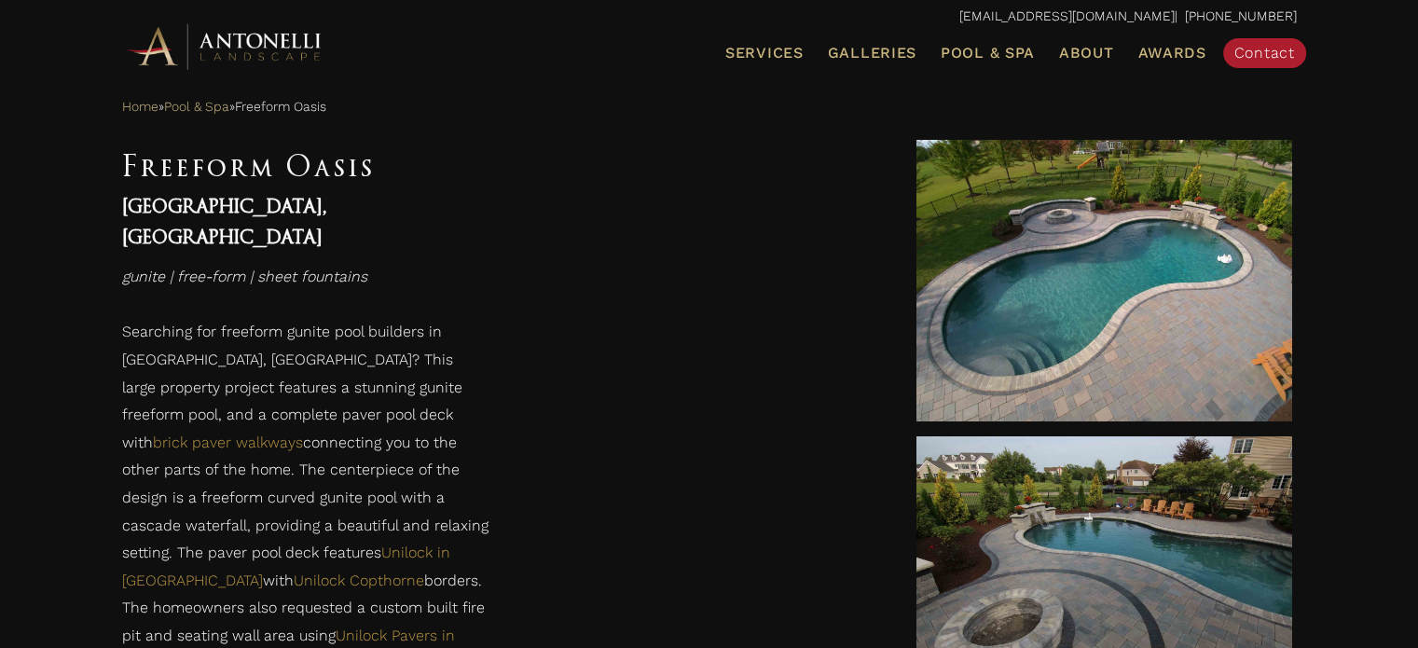
scroll to position [914, 0]
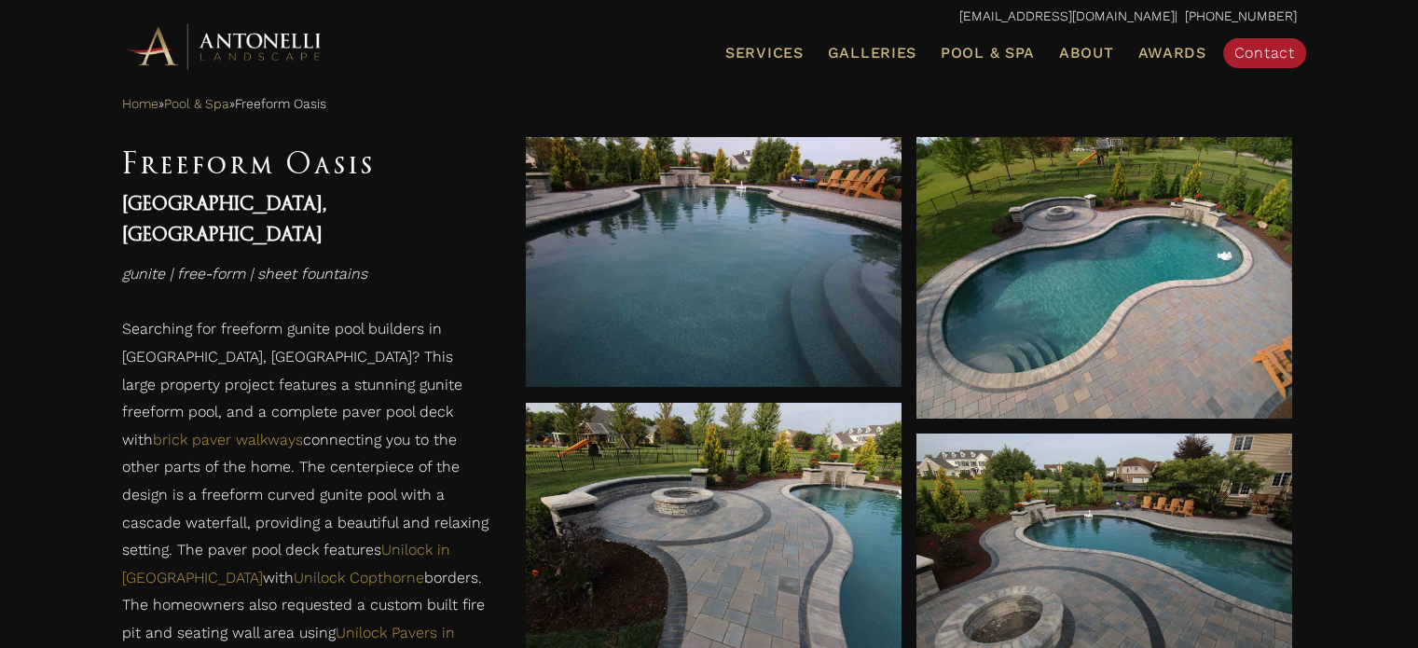
drag, startPoint x: 1424, startPoint y: 69, endPoint x: 1431, endPoint y: 214, distance: 144.7
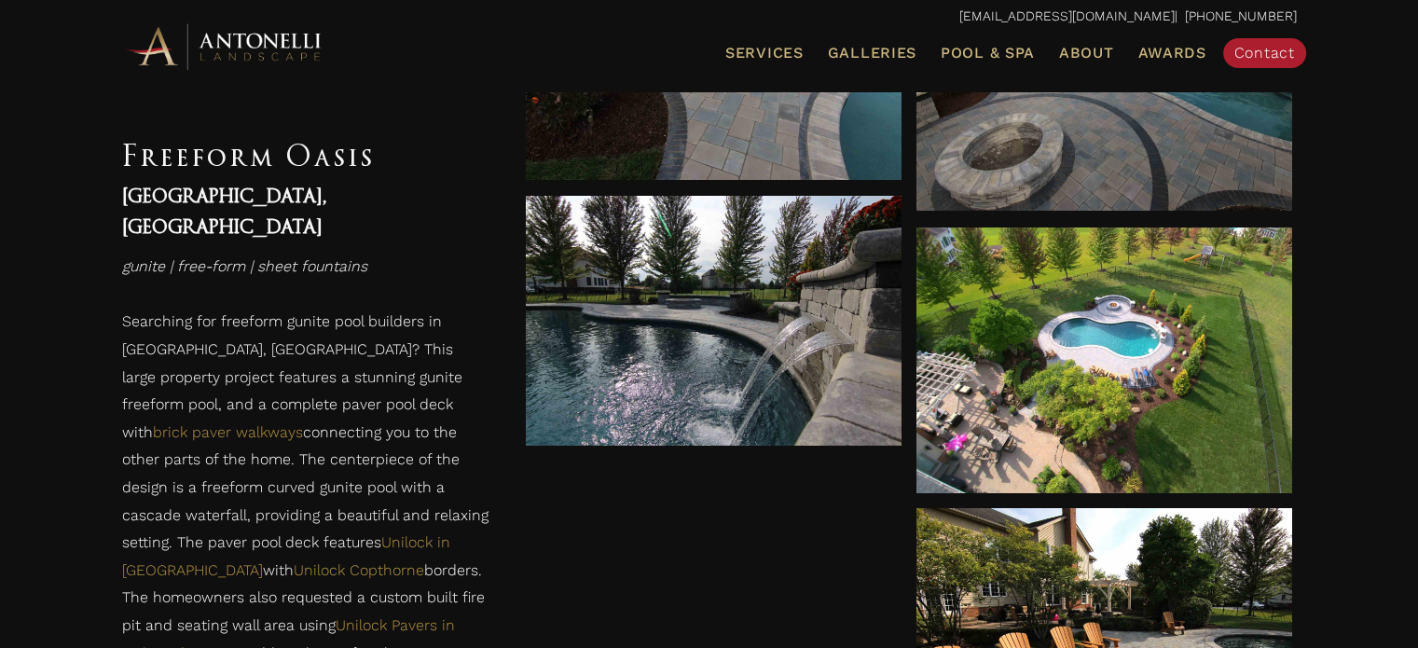
scroll to position [1335, 0]
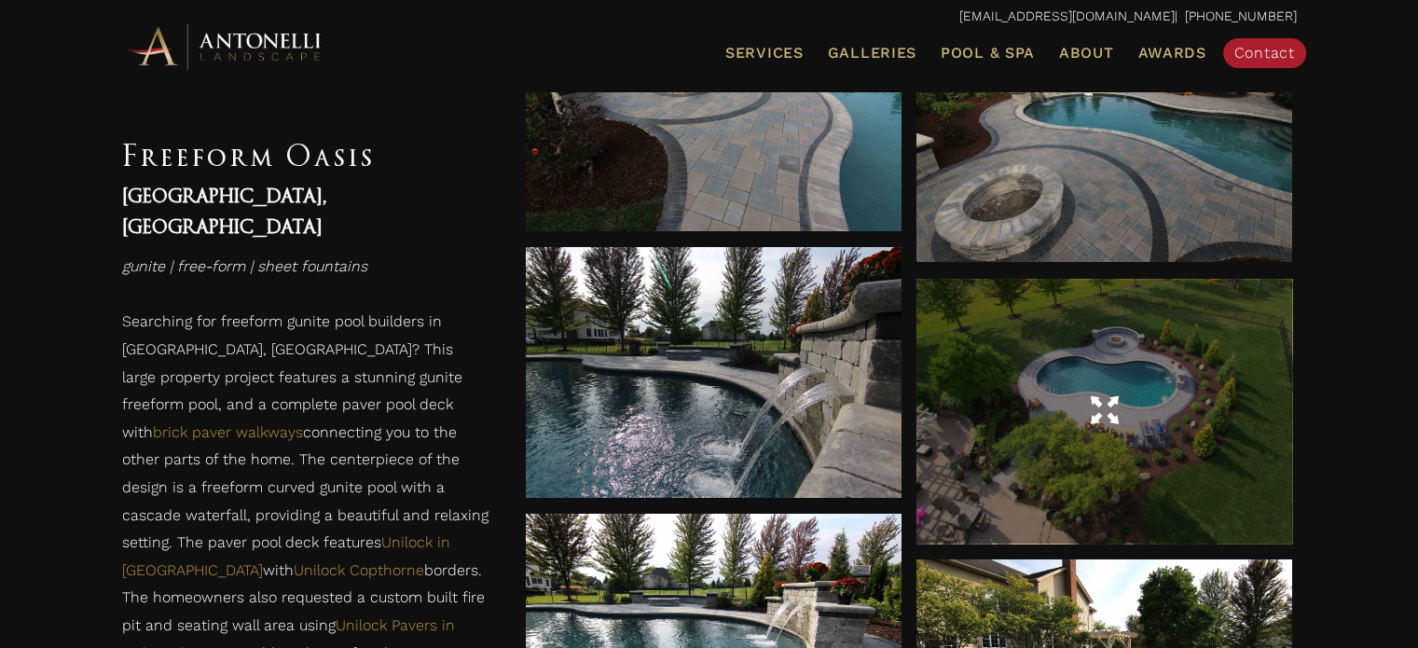
click at [1184, 402] on div at bounding box center [1105, 411] width 376 height 52
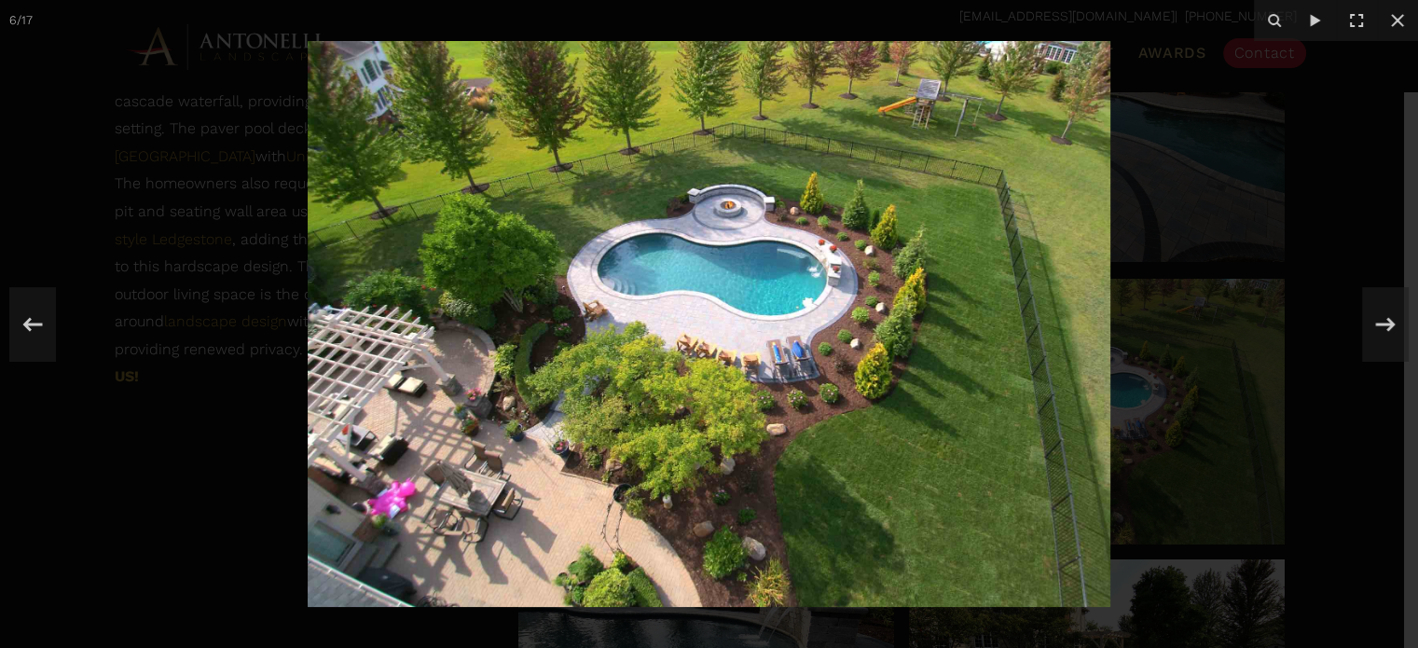
click at [717, 250] on img at bounding box center [709, 324] width 803 height 566
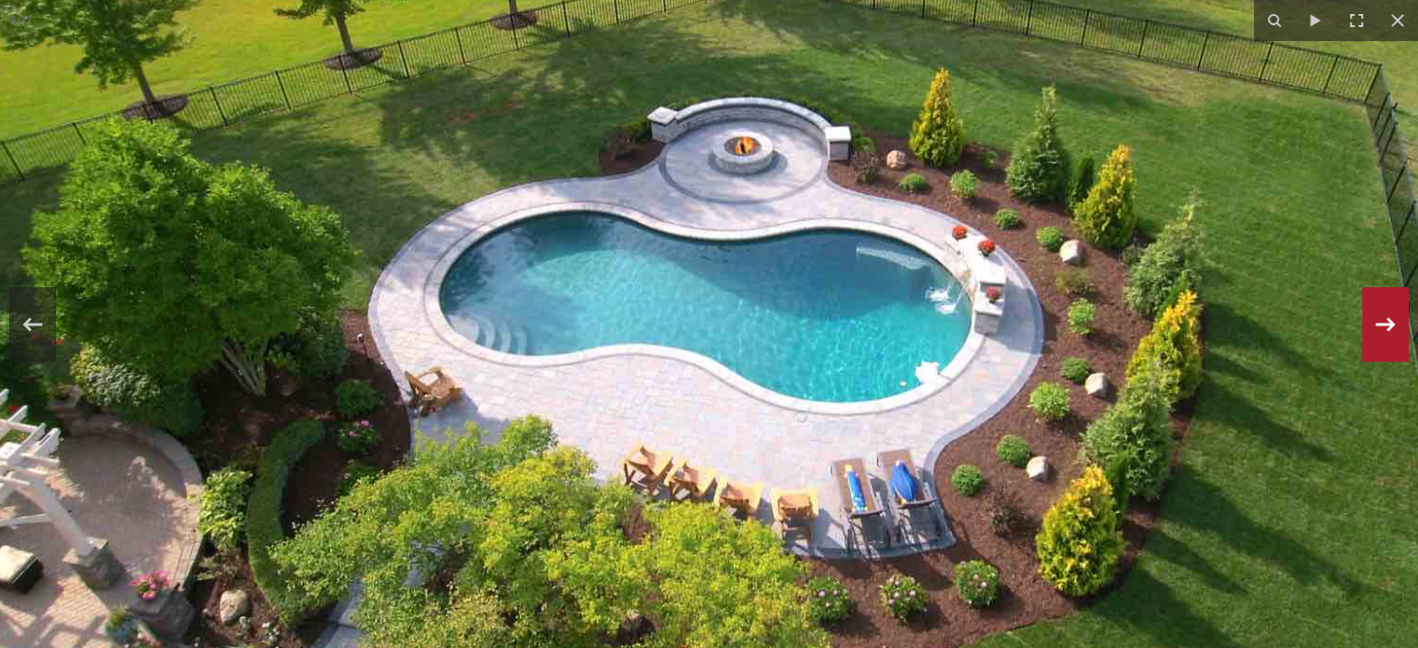
click at [1389, 325] on icon at bounding box center [1386, 324] width 20 height 14
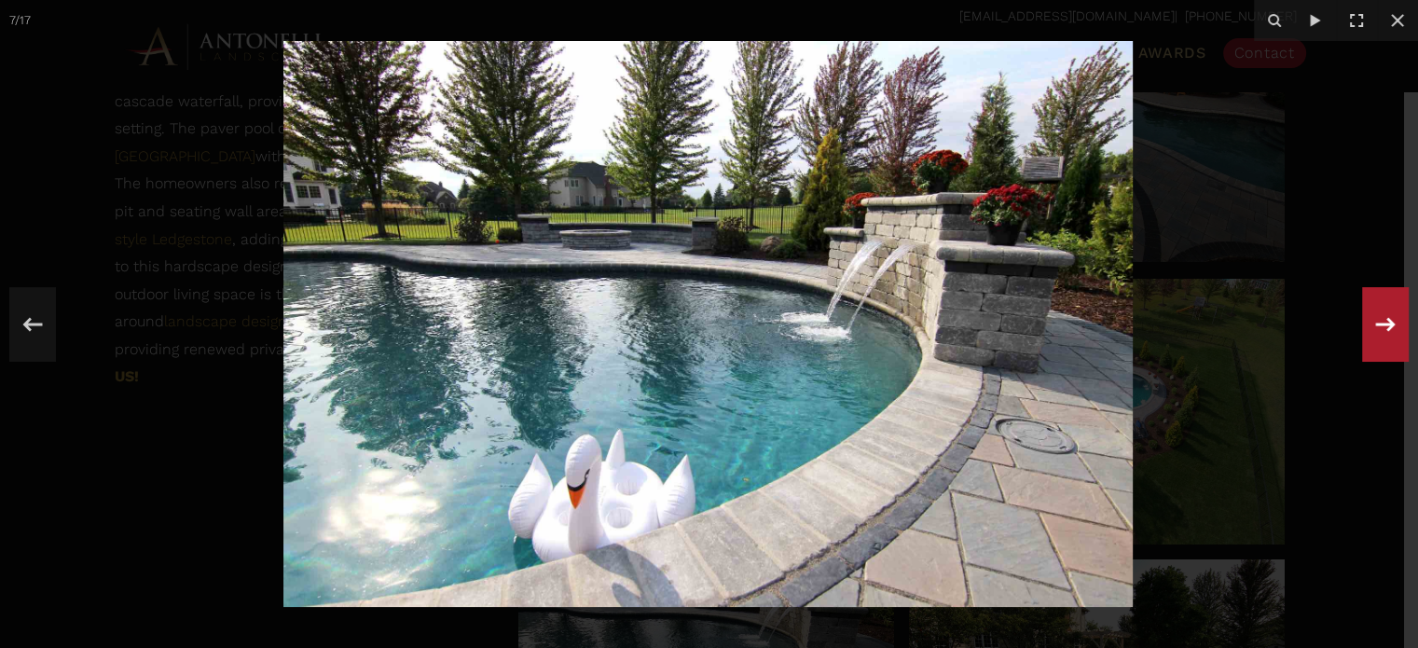
click at [1389, 325] on icon at bounding box center [1386, 324] width 20 height 14
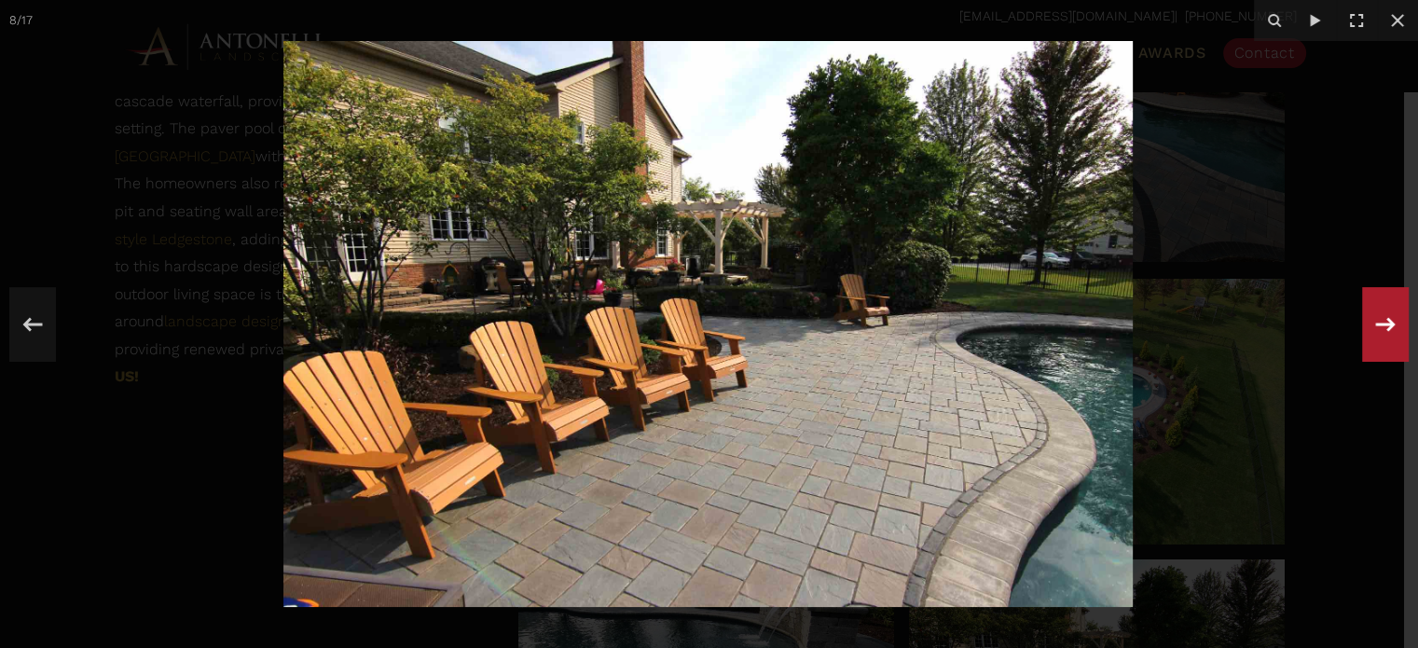
click at [1389, 325] on icon at bounding box center [1386, 324] width 20 height 14
